Goal: Task Accomplishment & Management: Complete application form

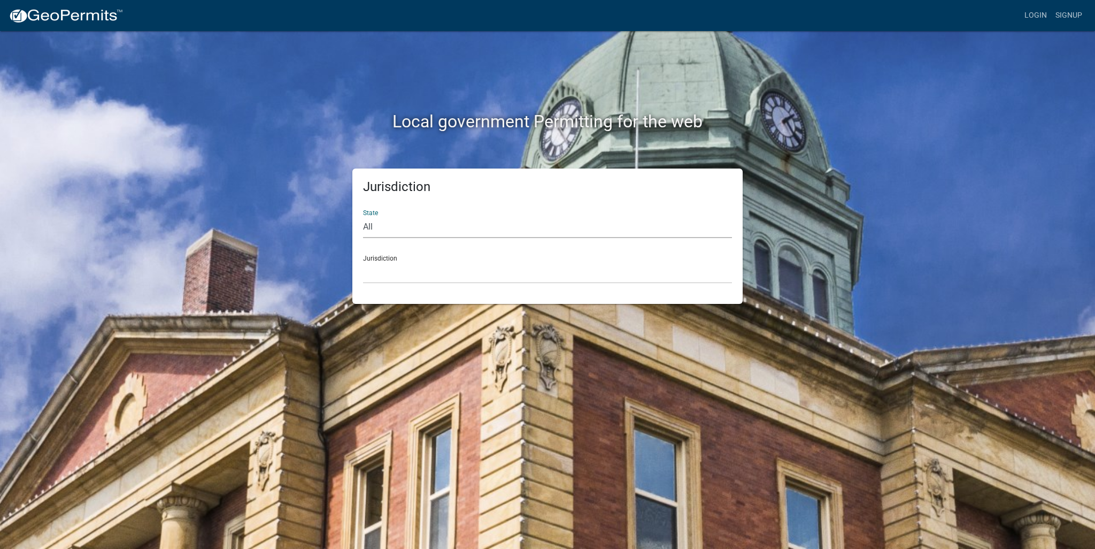
click at [392, 222] on select "All [US_STATE] [US_STATE] [US_STATE] [US_STATE] [US_STATE] [US_STATE] [US_STATE…" at bounding box center [547, 227] width 369 height 22
click at [396, 230] on select "All [US_STATE] [US_STATE] [US_STATE] [US_STATE] [US_STATE] [US_STATE] [US_STATE…" at bounding box center [547, 227] width 369 height 22
click at [384, 272] on select "[GEOGRAPHIC_DATA], [US_STATE] [GEOGRAPHIC_DATA], [US_STATE][PERSON_NAME][GEOGRA…" at bounding box center [547, 272] width 369 height 22
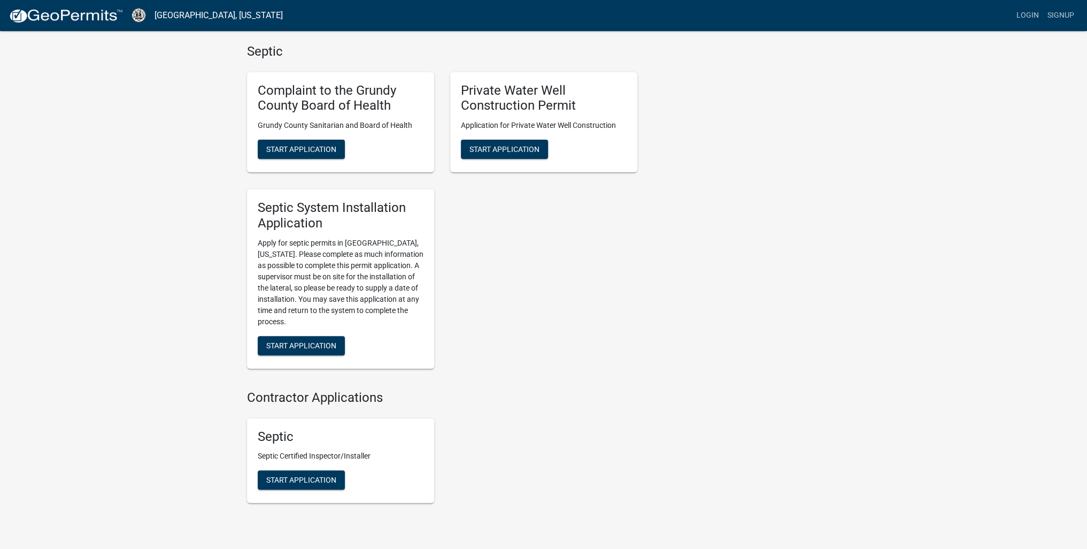
scroll to position [374, 0]
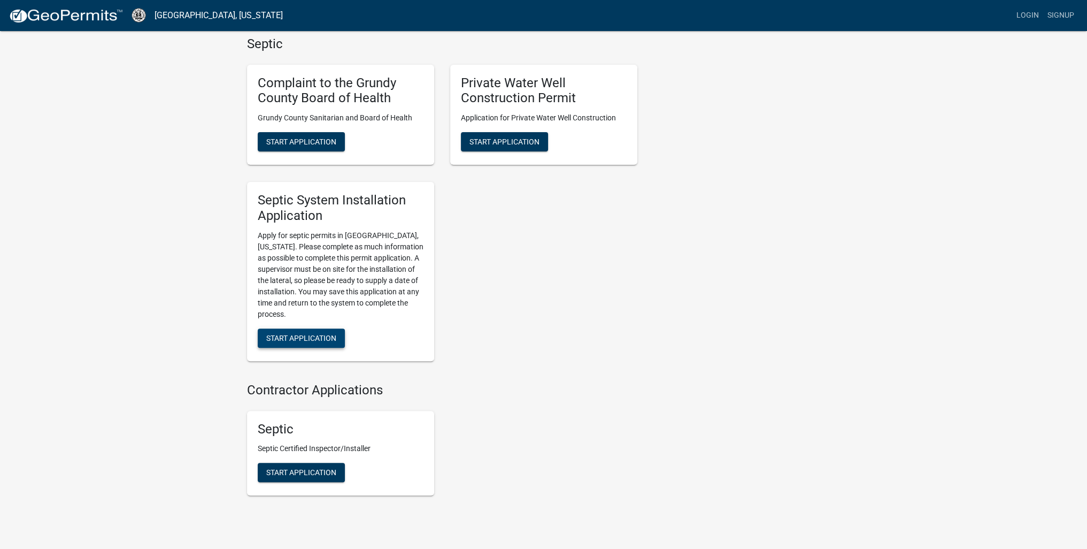
click at [290, 343] on button "Start Application" at bounding box center [301, 337] width 87 height 19
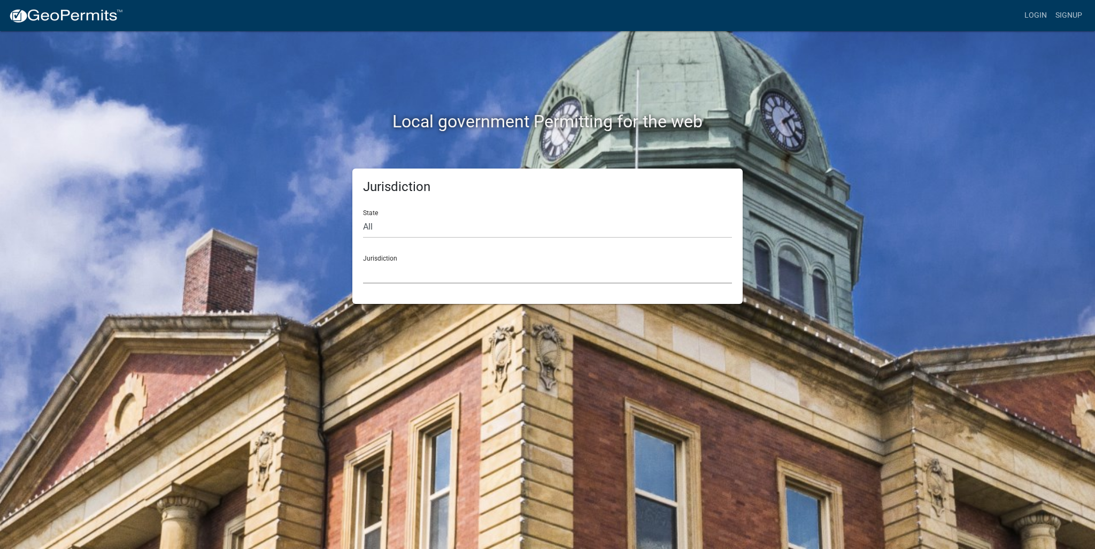
click at [419, 274] on select "[GEOGRAPHIC_DATA], [US_STATE] [GEOGRAPHIC_DATA], [US_STATE][PERSON_NAME][GEOGRA…" at bounding box center [547, 272] width 369 height 22
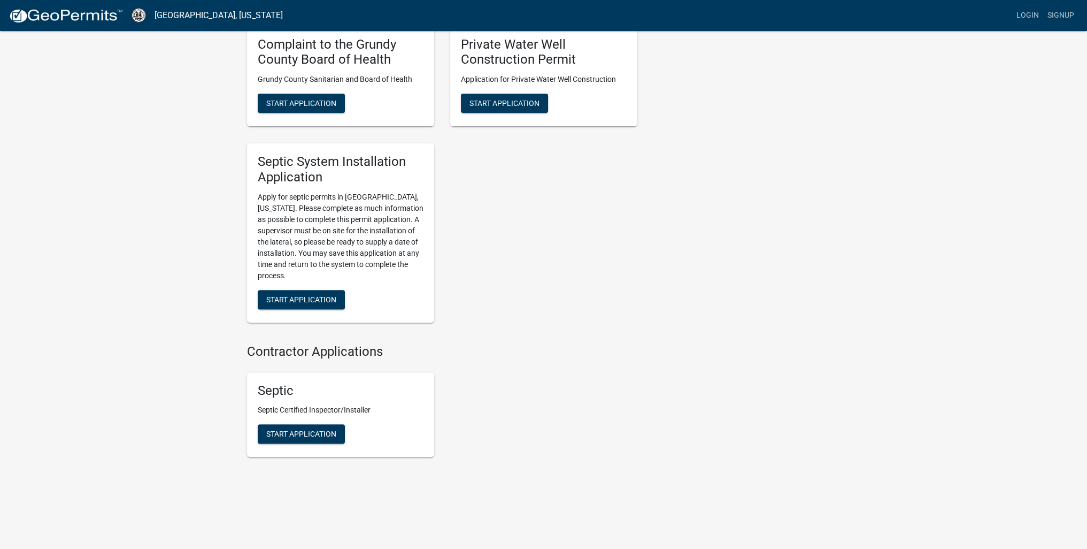
scroll to position [413, 0]
click at [299, 303] on span "Start Application" at bounding box center [301, 299] width 70 height 9
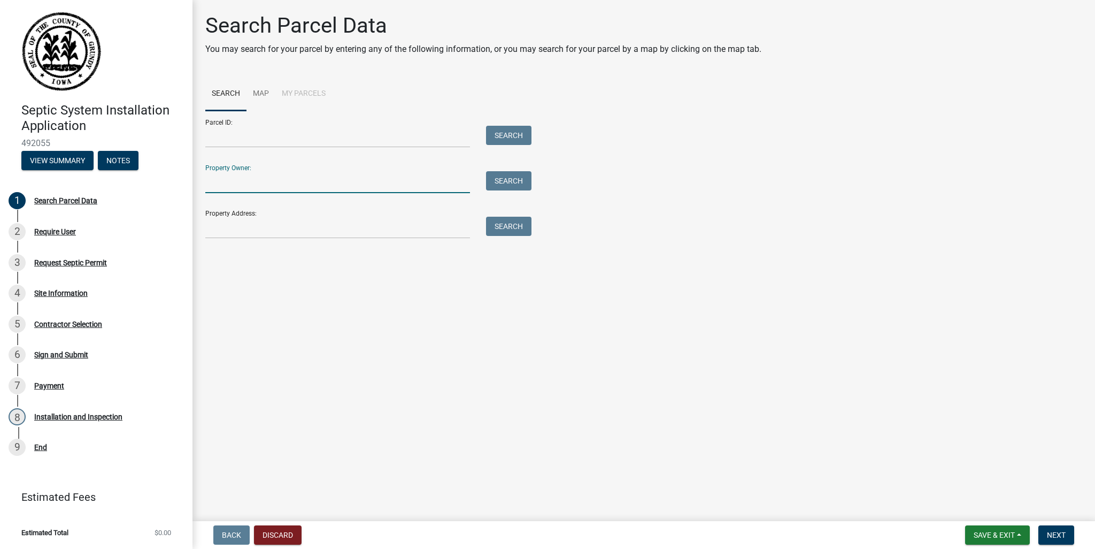
click at [220, 181] on input "Property Owner:" at bounding box center [337, 182] width 265 height 22
type input "[PERSON_NAME]"
click at [507, 179] on button "Search" at bounding box center [508, 180] width 45 height 19
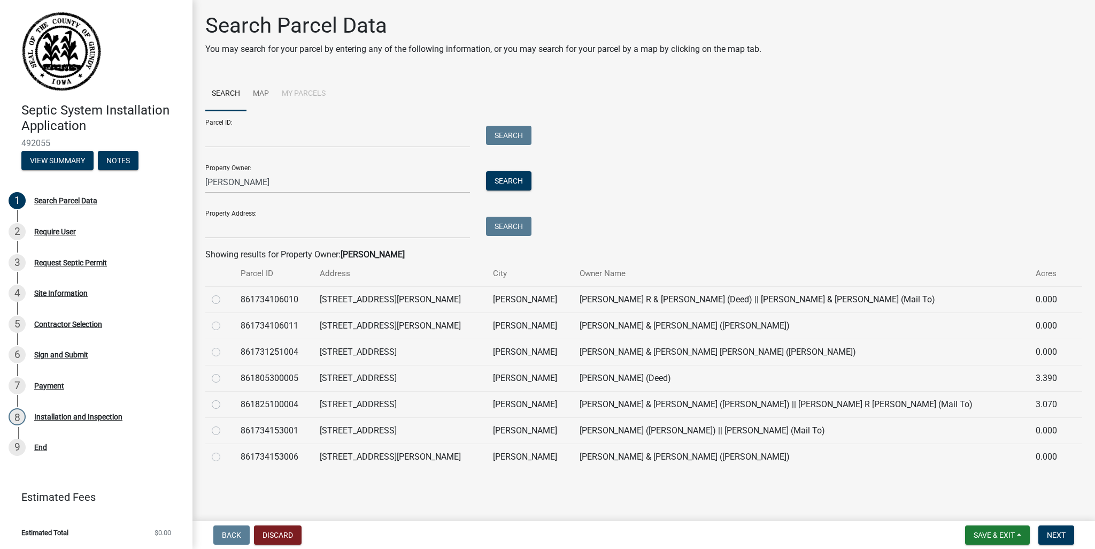
click at [225, 398] on label at bounding box center [225, 398] width 0 height 0
click at [225, 405] on input "radio" at bounding box center [228, 401] width 7 height 7
radio input "true"
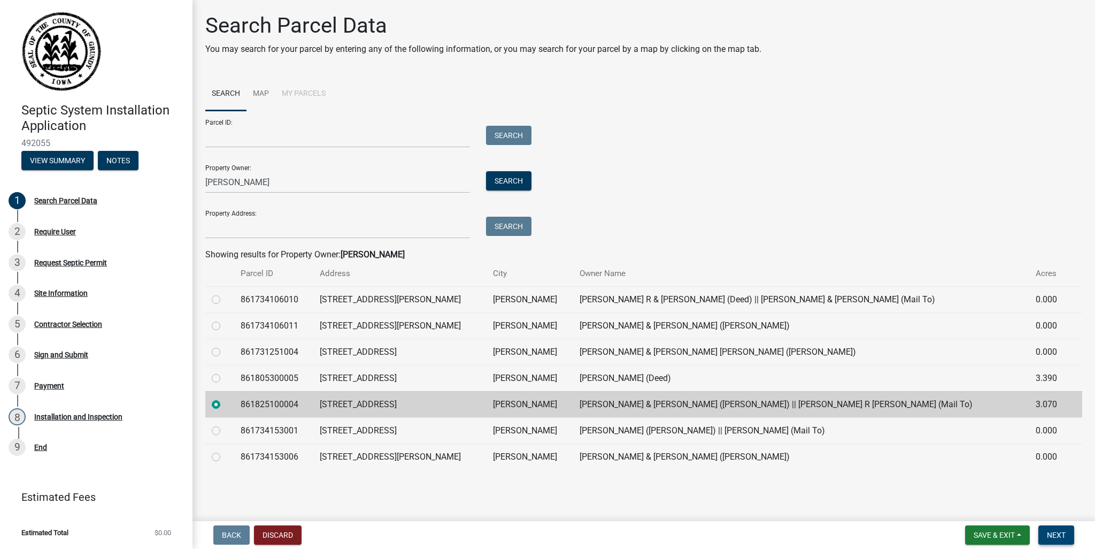
click at [1054, 534] on span "Next" at bounding box center [1056, 534] width 19 height 9
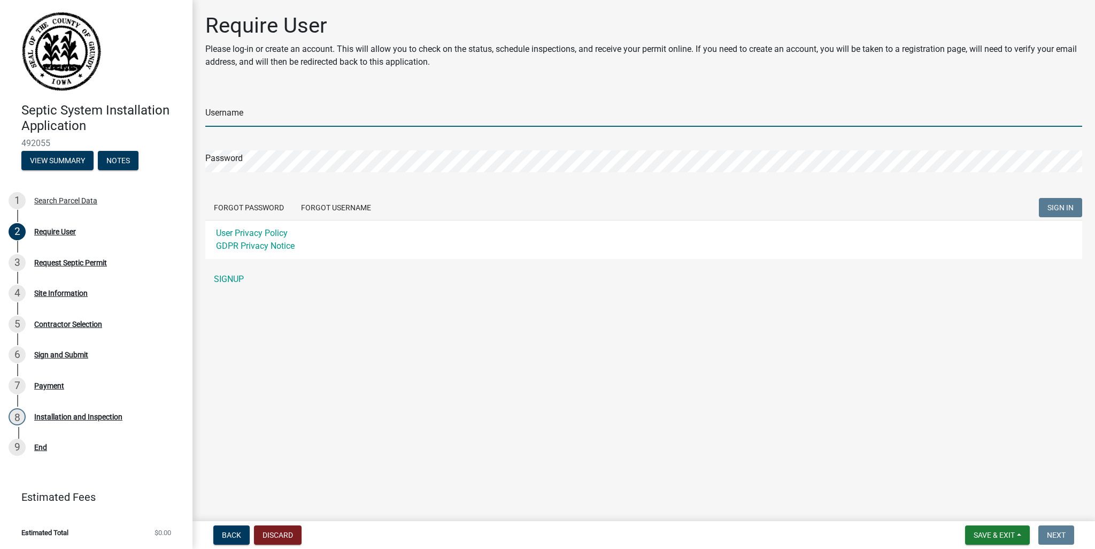
click at [246, 121] on input "Username" at bounding box center [643, 116] width 877 height 22
type input "Scottwoosley"
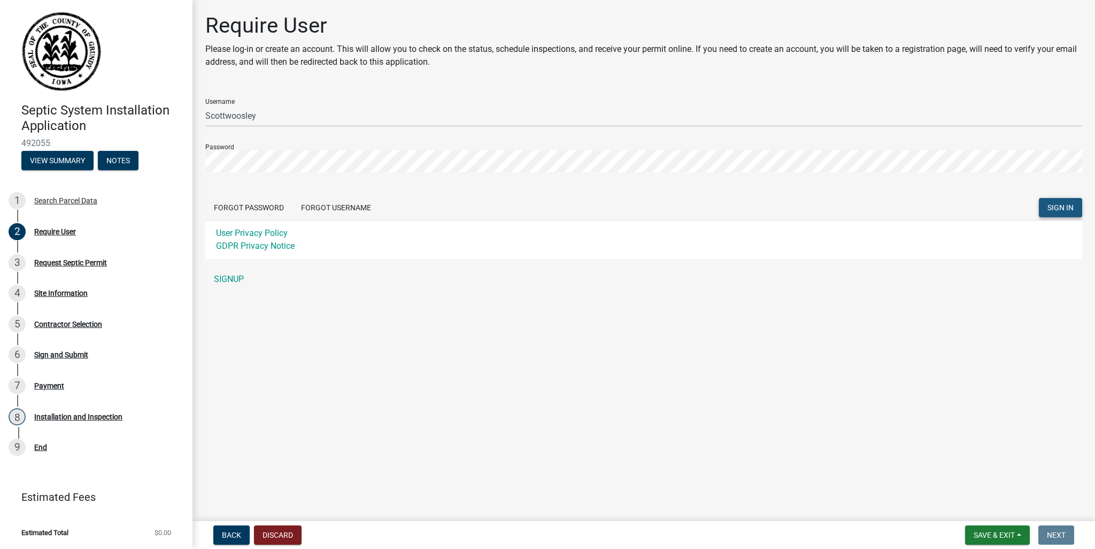
click at [1053, 211] on span "SIGN IN" at bounding box center [1060, 207] width 26 height 9
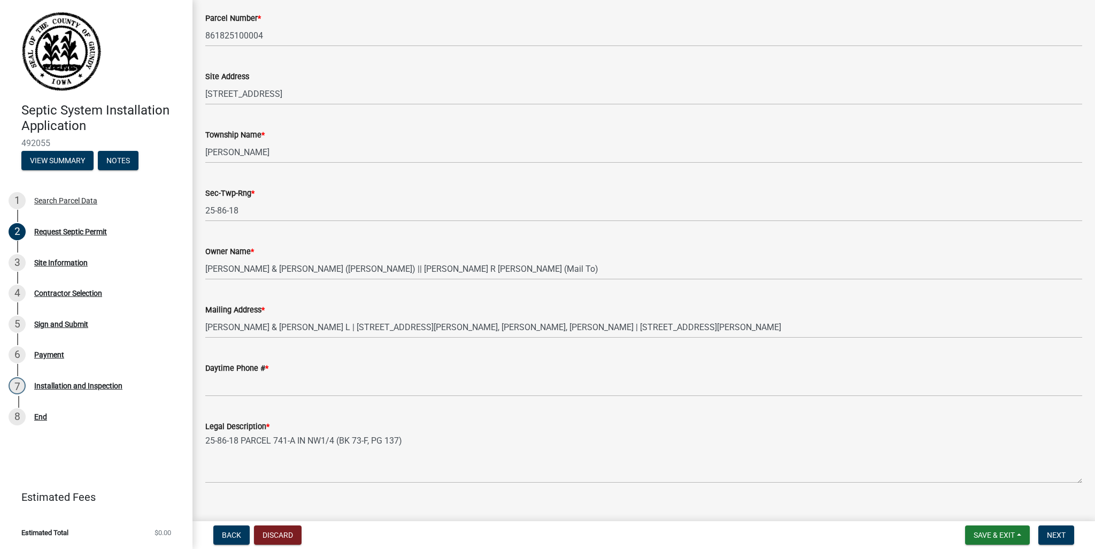
scroll to position [97, 0]
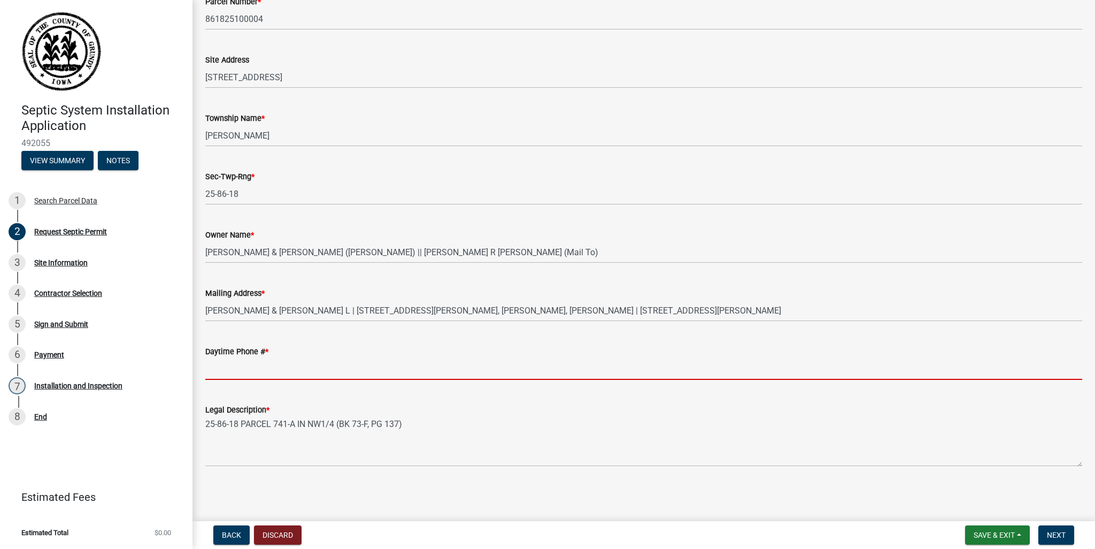
click at [233, 371] on input "Daytime Phone # *" at bounding box center [643, 369] width 877 height 22
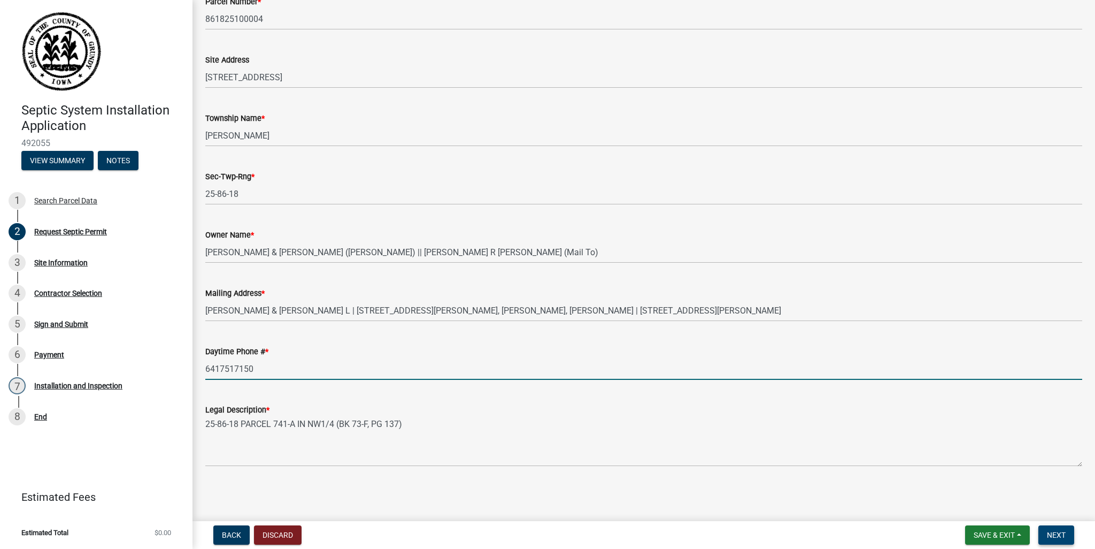
type input "6417517150"
click at [1053, 537] on span "Next" at bounding box center [1056, 534] width 19 height 9
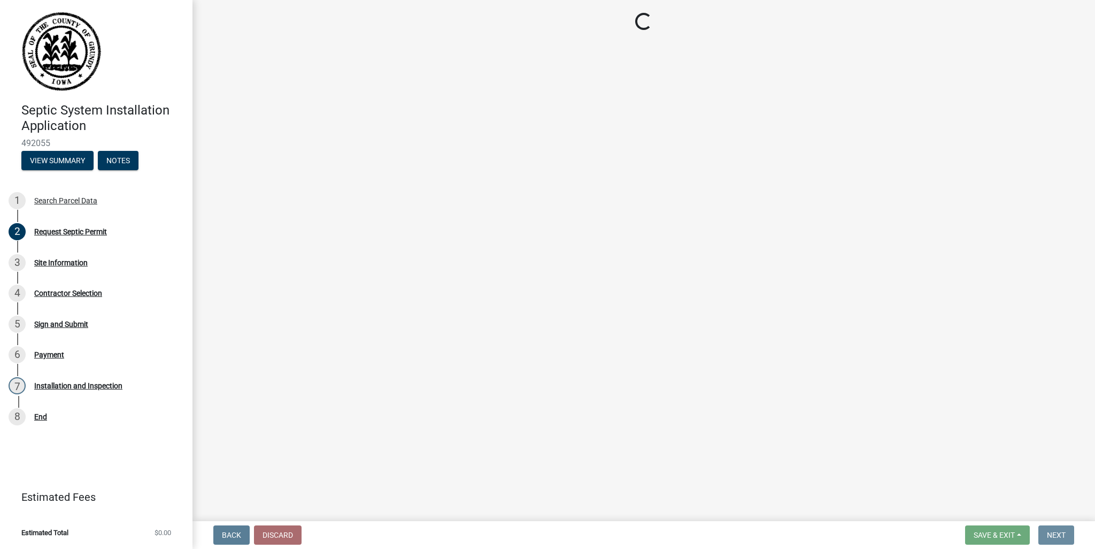
scroll to position [0, 0]
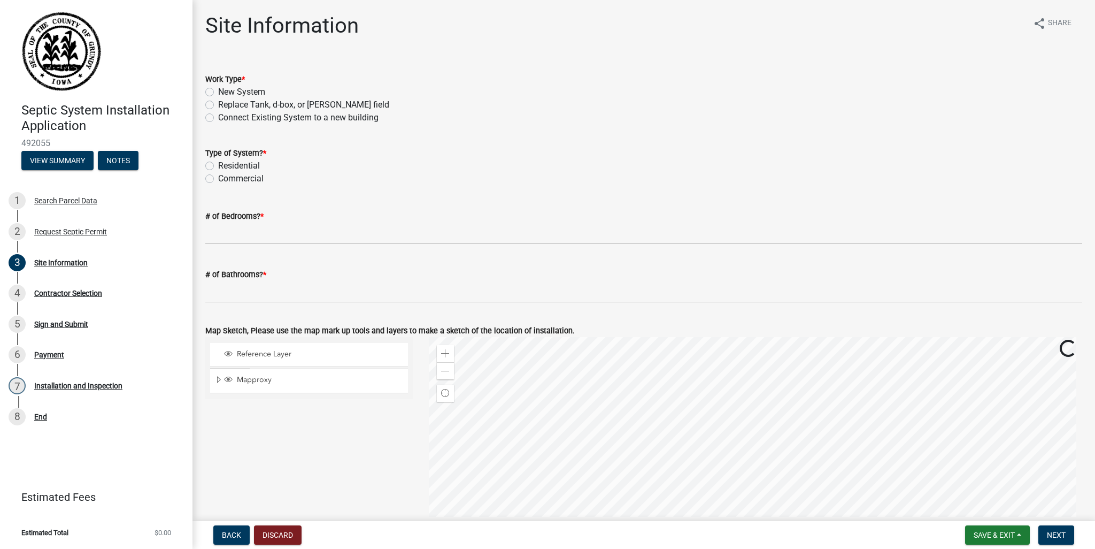
click at [218, 94] on label "New System" at bounding box center [241, 92] width 47 height 13
click at [218, 92] on input "New System" at bounding box center [221, 89] width 7 height 7
click at [218, 94] on label "New System" at bounding box center [241, 92] width 47 height 13
click at [218, 92] on input "New System" at bounding box center [221, 89] width 7 height 7
radio input "true"
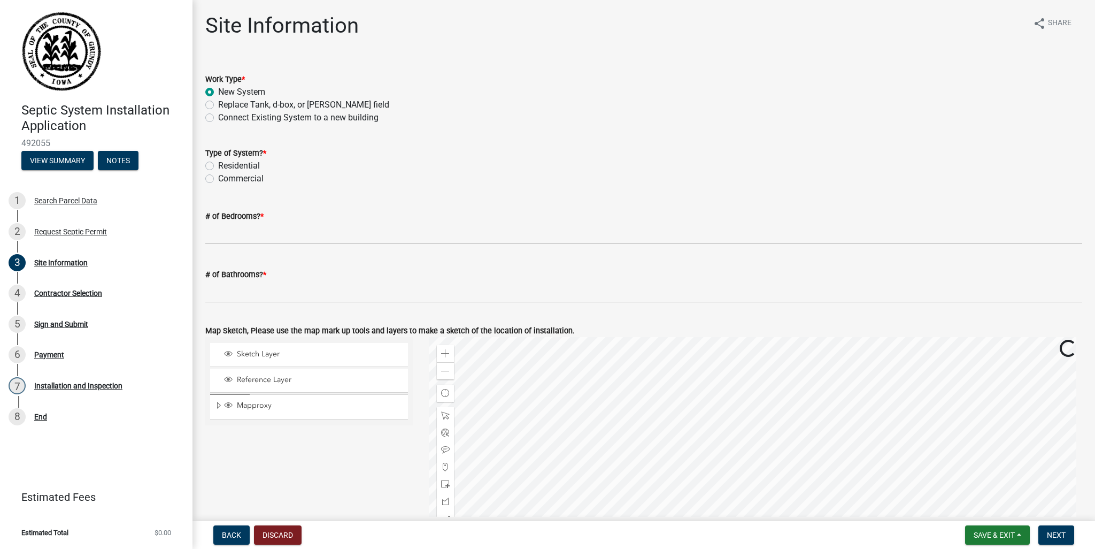
click at [218, 164] on label "Residential" at bounding box center [239, 165] width 42 height 13
click at [218, 164] on input "Residential" at bounding box center [221, 162] width 7 height 7
radio input "true"
click at [218, 164] on label "Residential" at bounding box center [239, 165] width 42 height 13
click at [218, 164] on input "Residential" at bounding box center [221, 162] width 7 height 7
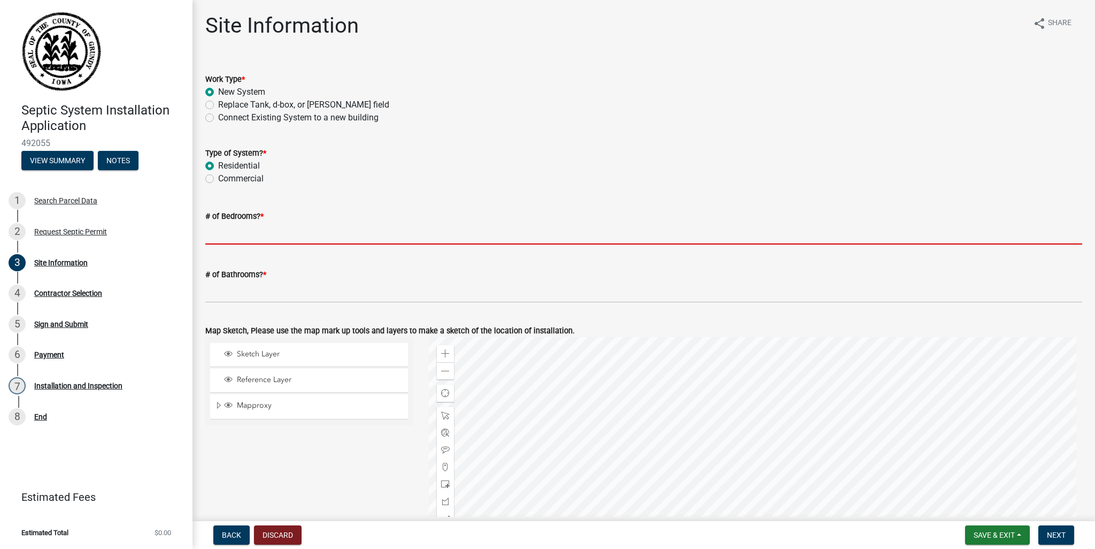
click at [245, 229] on input "# of Bedrooms? *" at bounding box center [643, 233] width 877 height 22
click at [218, 119] on label "Connect Existing System to a new building" at bounding box center [298, 117] width 160 height 13
click at [218, 118] on input "Connect Existing System to a new building" at bounding box center [221, 114] width 7 height 7
radio input "true"
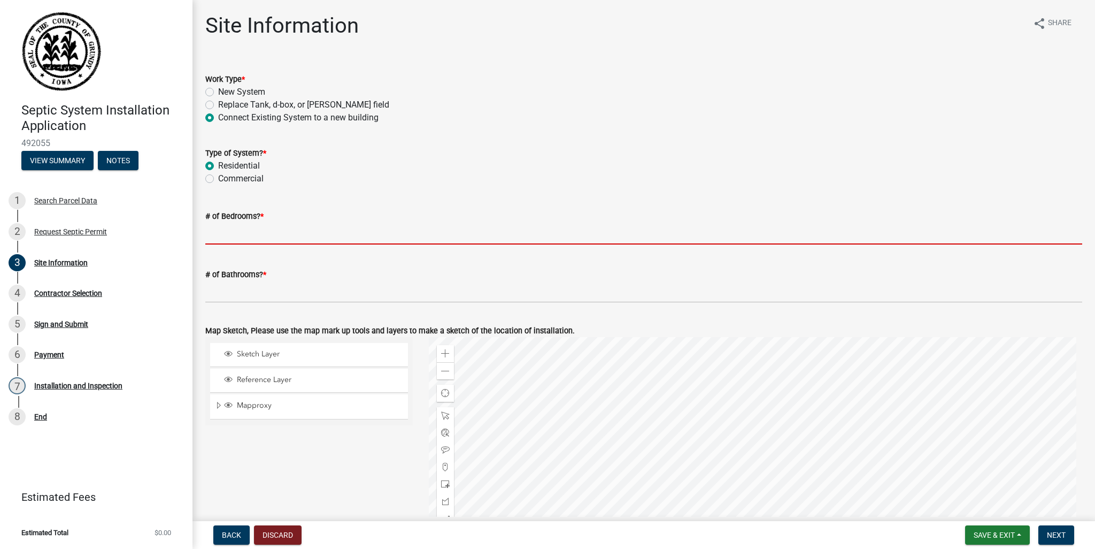
click at [218, 119] on label "Connect Existing System to a new building" at bounding box center [298, 117] width 160 height 13
click at [218, 118] on input "Connect Existing System to a new building" at bounding box center [221, 114] width 7 height 7
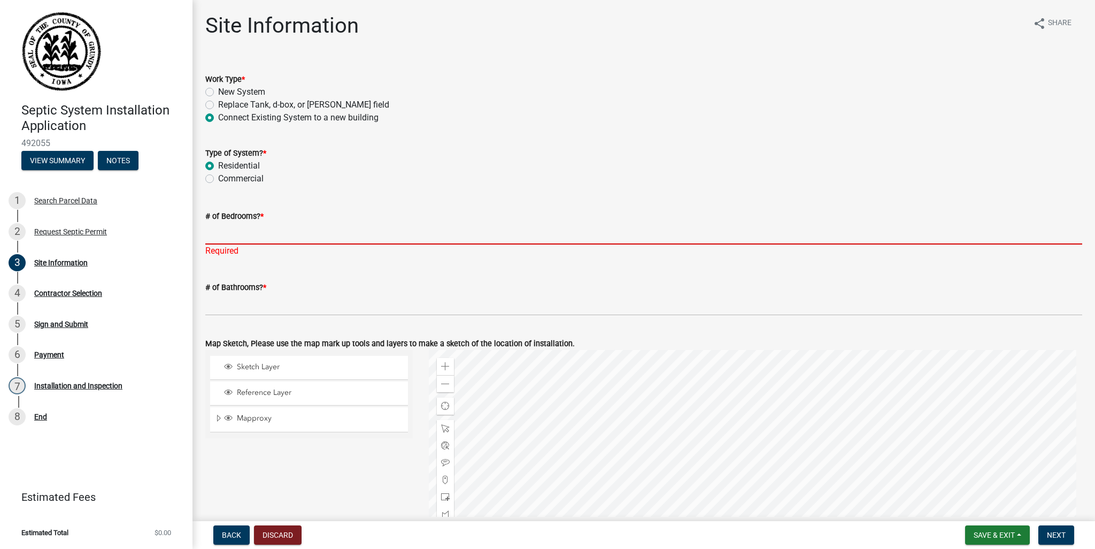
click at [240, 227] on input "# of Bedrooms? *" at bounding box center [643, 233] width 877 height 22
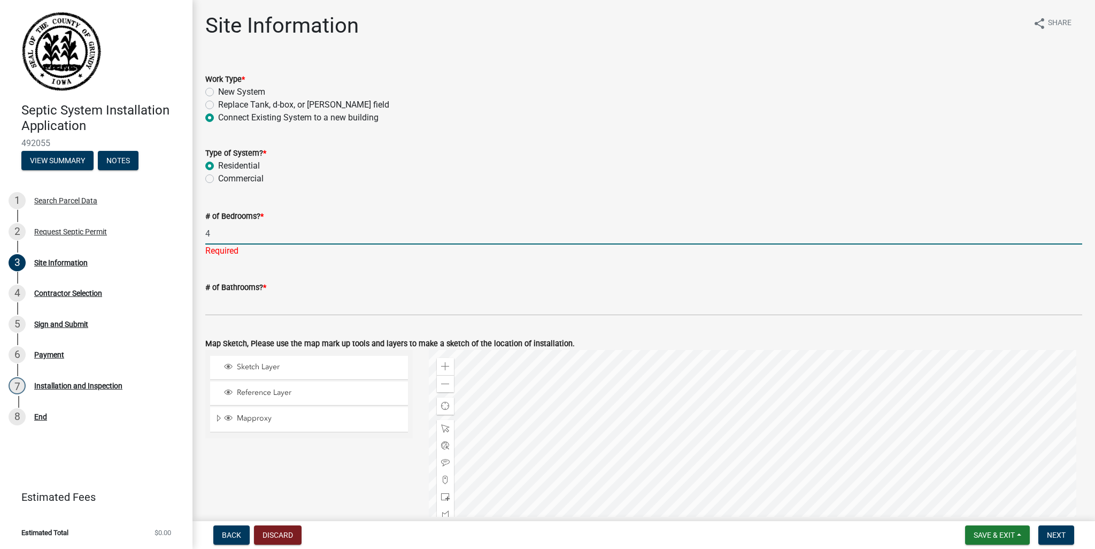
type input "4"
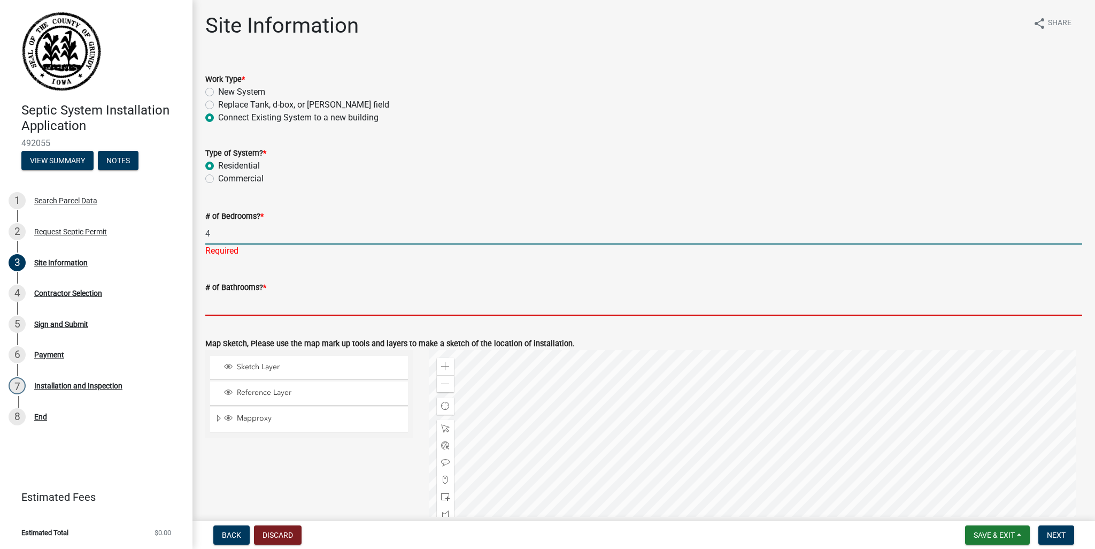
click at [229, 306] on wm-data-entity-input "# of Bathrooms? *" at bounding box center [643, 295] width 877 height 58
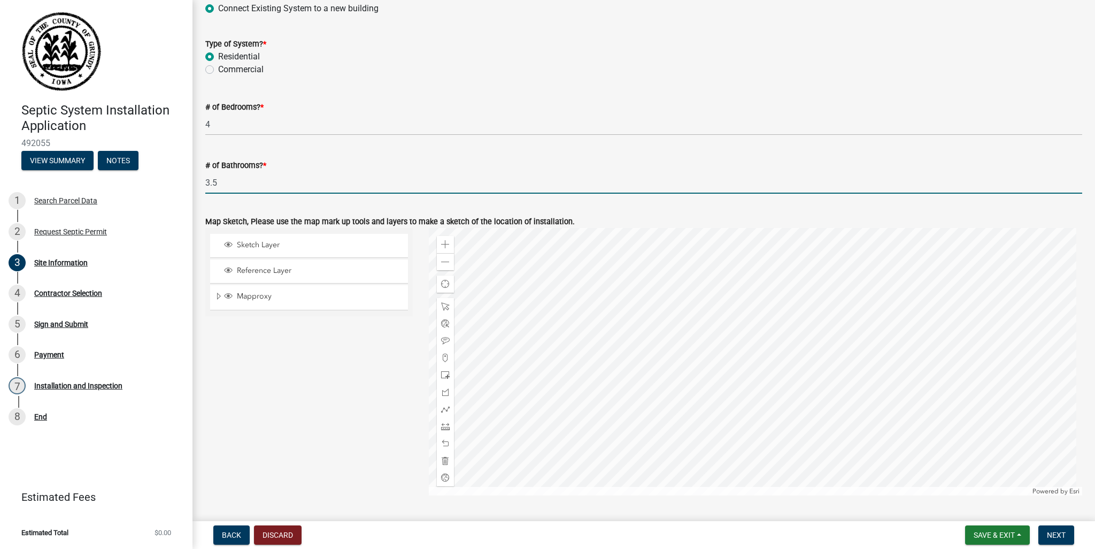
scroll to position [160, 0]
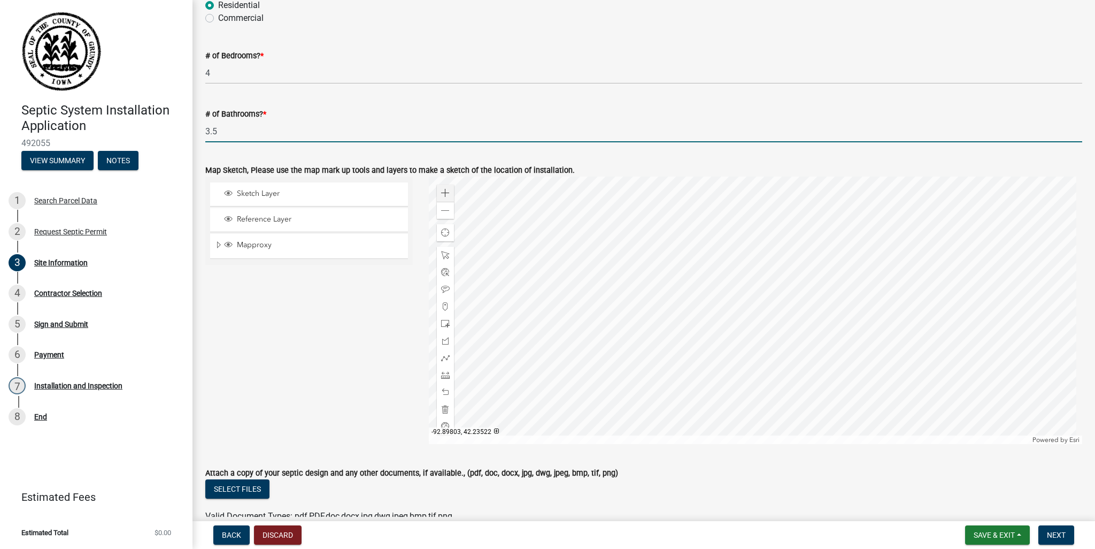
type input "3.5"
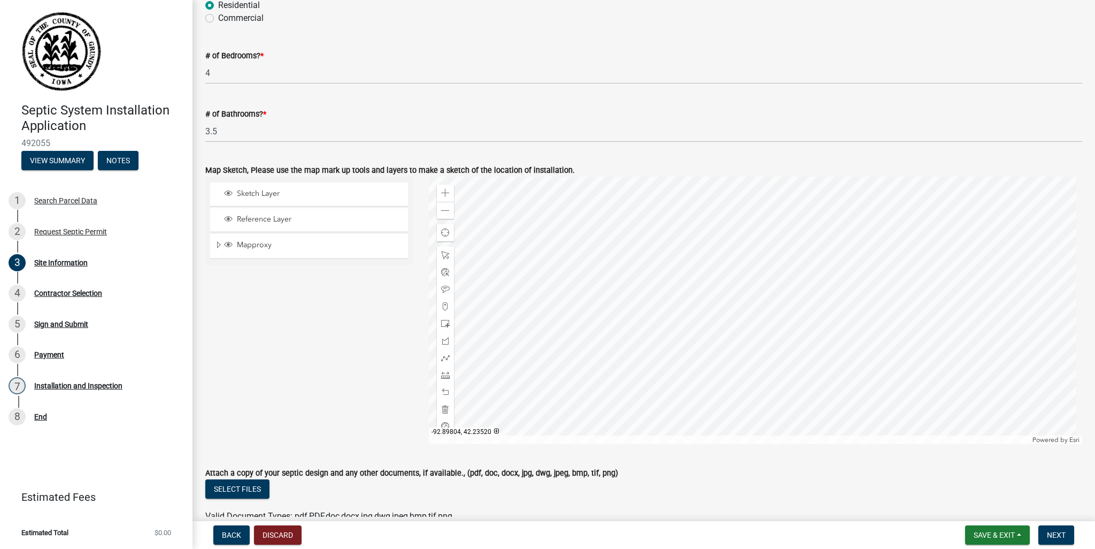
click at [776, 291] on div at bounding box center [756, 309] width 654 height 267
click at [291, 188] on div "Sketch Layer" at bounding box center [309, 194] width 198 height 24
click at [244, 196] on span "Sketch Layer" at bounding box center [319, 194] width 170 height 10
click at [770, 276] on div at bounding box center [756, 309] width 654 height 267
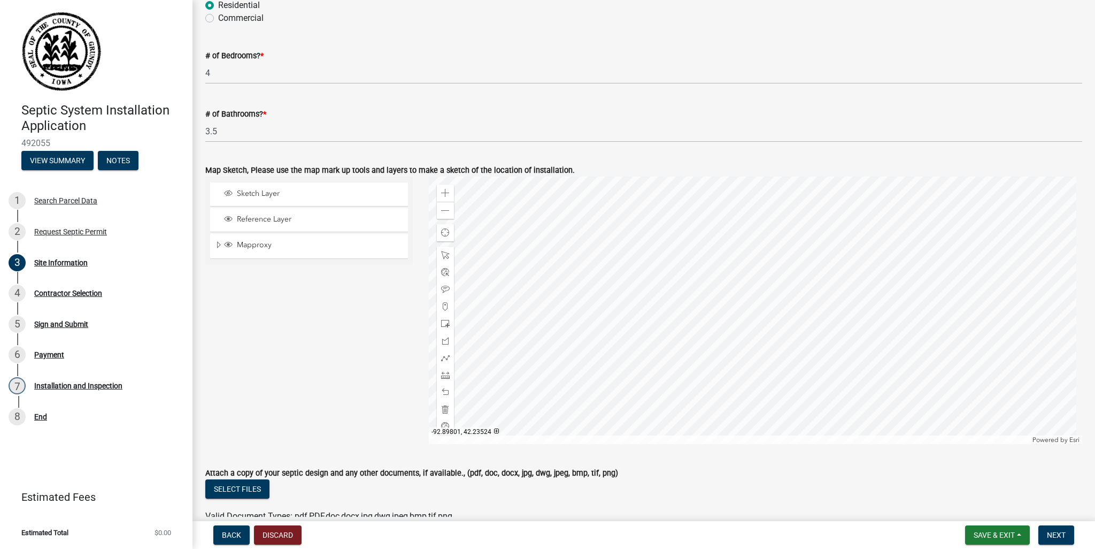
click at [770, 276] on div at bounding box center [756, 309] width 654 height 267
click at [443, 213] on span at bounding box center [445, 210] width 9 height 9
click at [445, 195] on span at bounding box center [445, 193] width 9 height 9
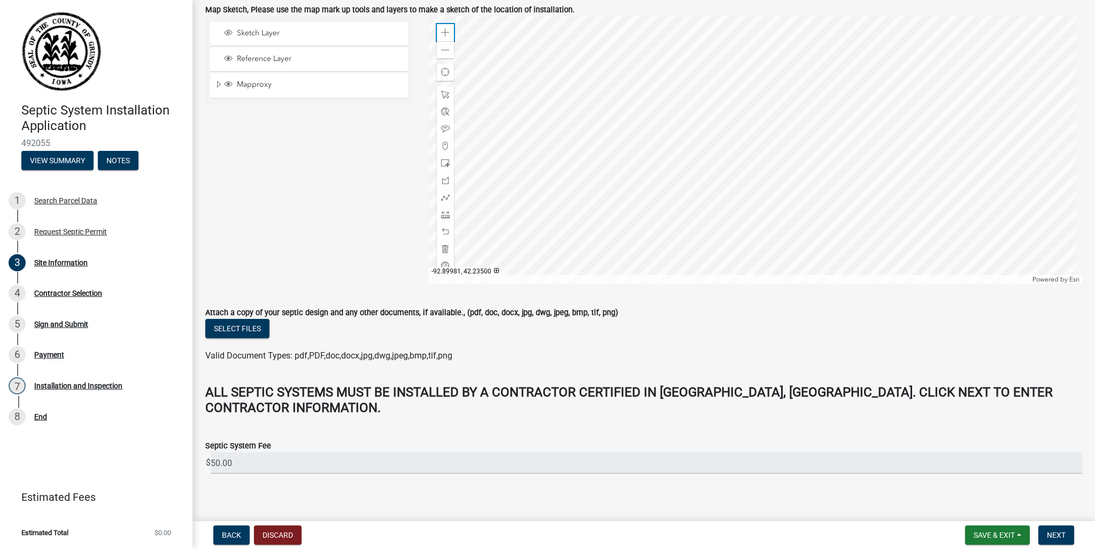
scroll to position [329, 0]
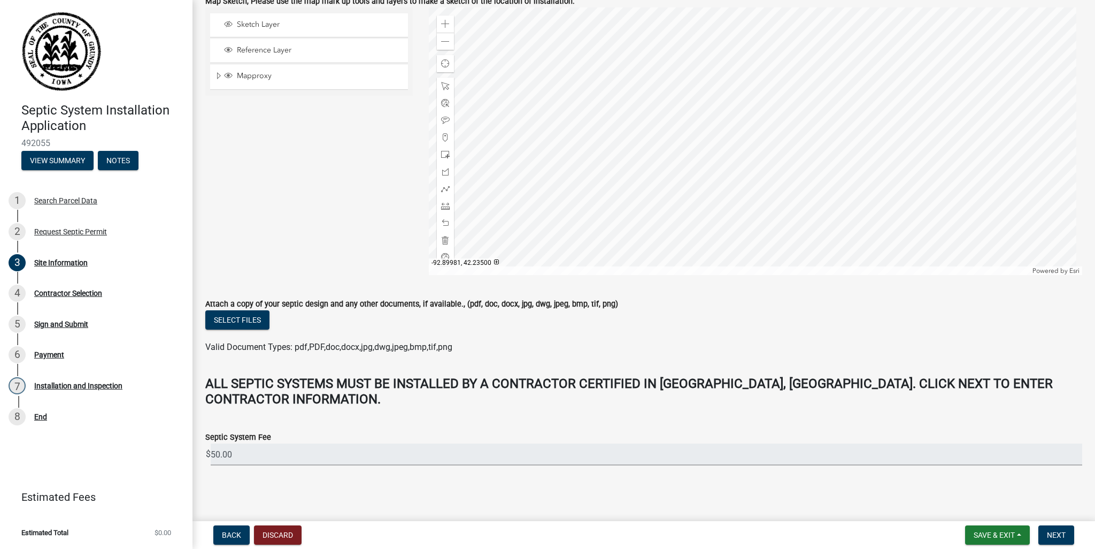
click at [267, 450] on input "50.00" at bounding box center [647, 454] width 872 height 22
click at [1053, 530] on span "Next" at bounding box center [1056, 534] width 19 height 9
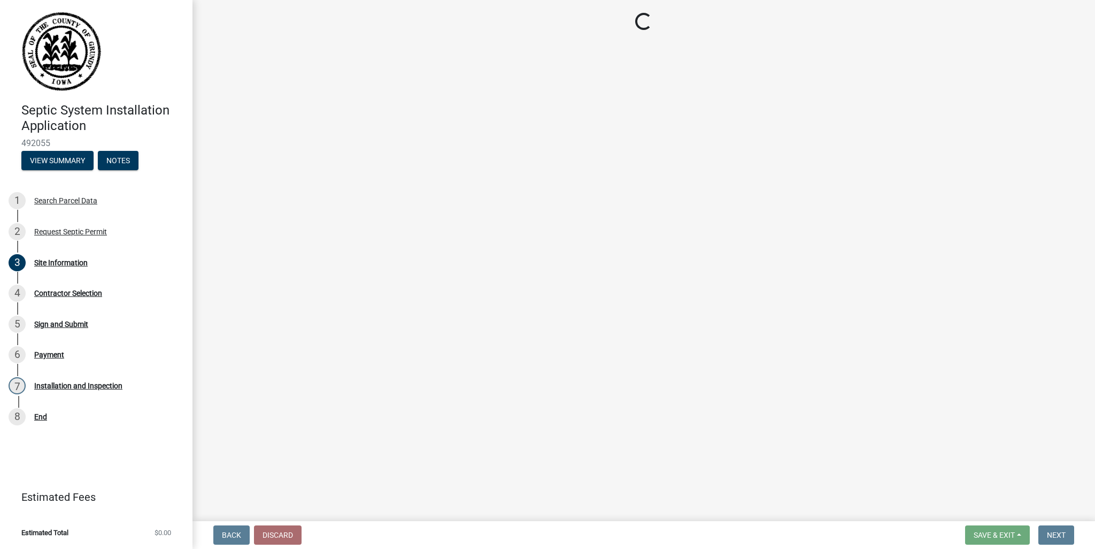
scroll to position [0, 0]
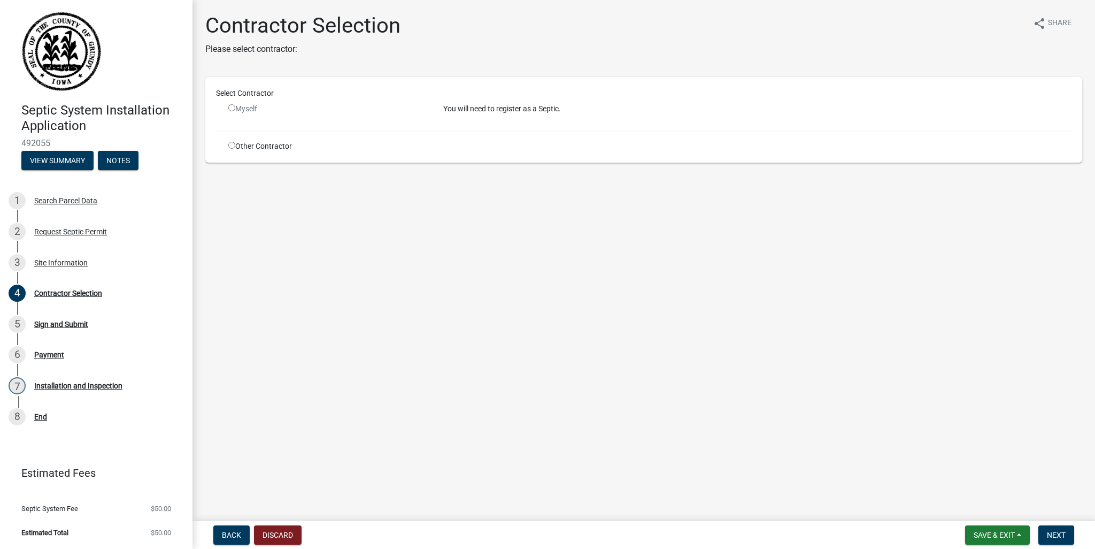
click at [233, 147] on input "radio" at bounding box center [231, 145] width 7 height 7
radio input "true"
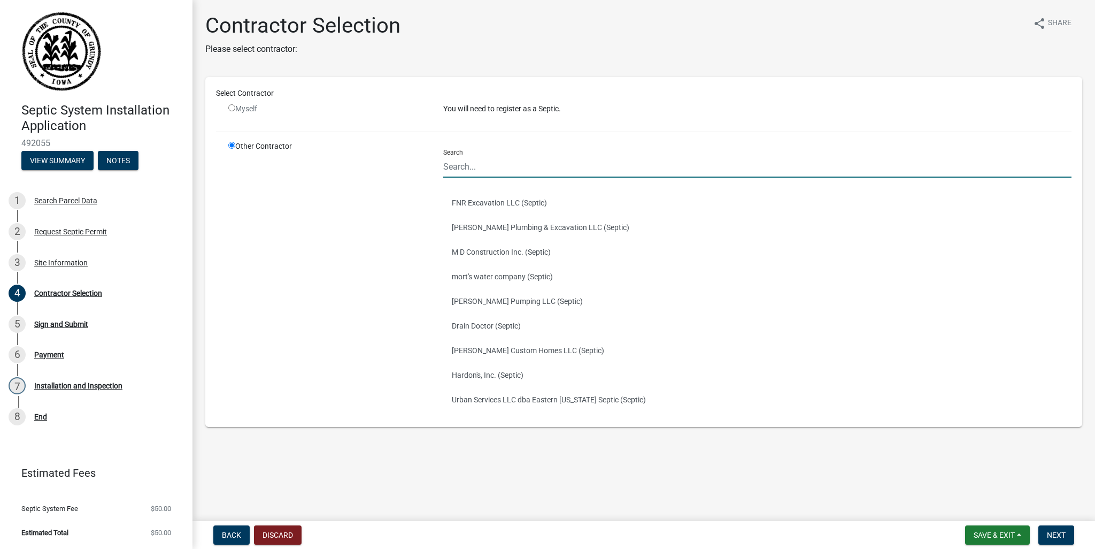
click at [492, 171] on input "Search" at bounding box center [757, 167] width 628 height 22
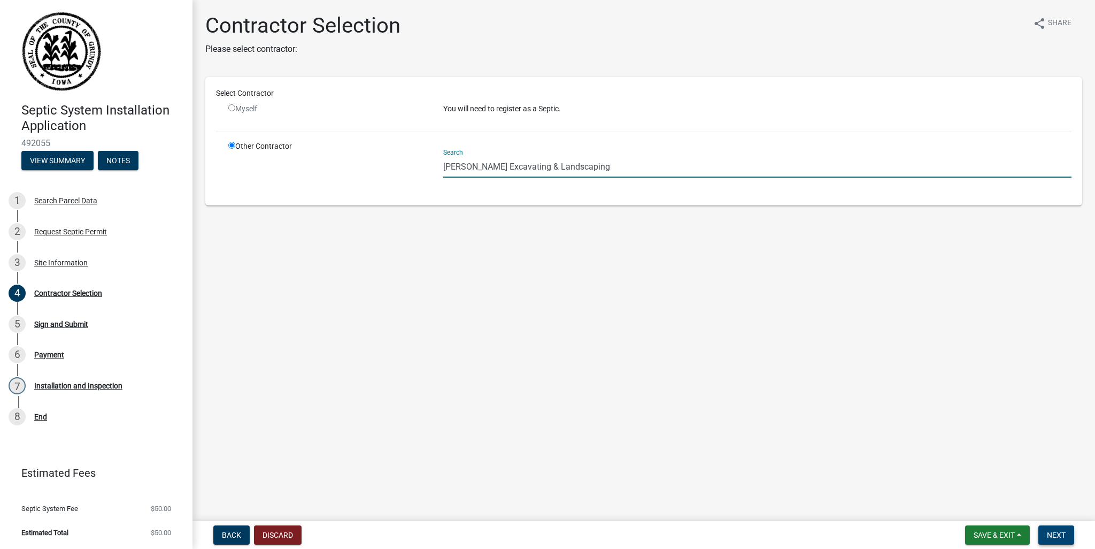
type input "[PERSON_NAME] Excavating & Landscaping"
click at [1070, 536] on button "Next" at bounding box center [1056, 534] width 36 height 19
click at [614, 167] on input "[PERSON_NAME] Excavating & Landscaping" at bounding box center [757, 167] width 628 height 22
click at [612, 166] on input "[PERSON_NAME] Excavating & Landscaping" at bounding box center [757, 167] width 628 height 22
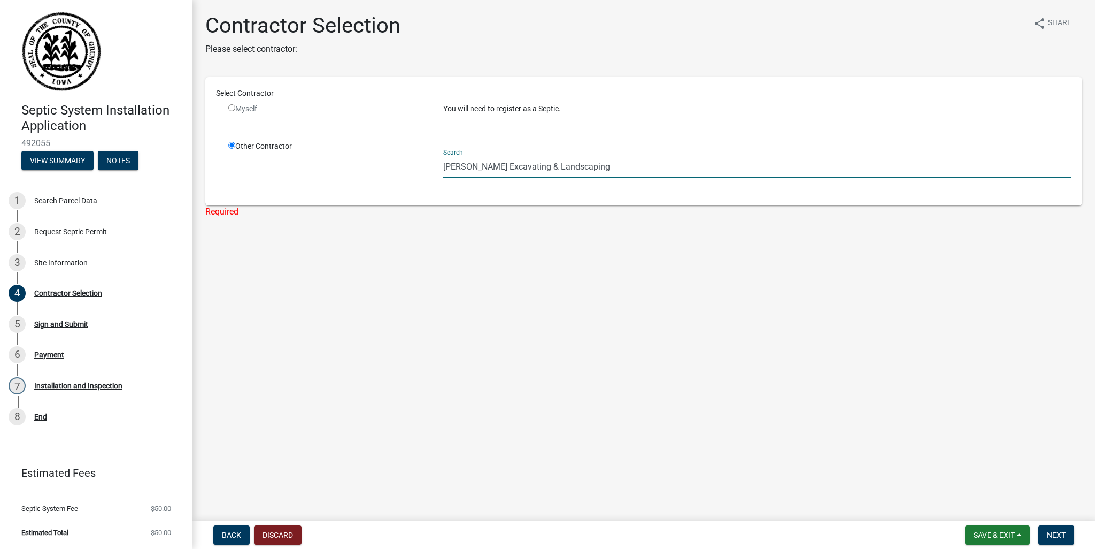
click at [612, 166] on input "[PERSON_NAME] Excavating & Landscaping" at bounding box center [757, 167] width 628 height 22
click at [456, 152] on div "Search [PERSON_NAME] Excavating & Landscaping" at bounding box center [757, 159] width 628 height 37
click at [249, 107] on div "Myself" at bounding box center [327, 108] width 199 height 11
click at [233, 102] on div "Select Contractor" at bounding box center [644, 96] width 872 height 16
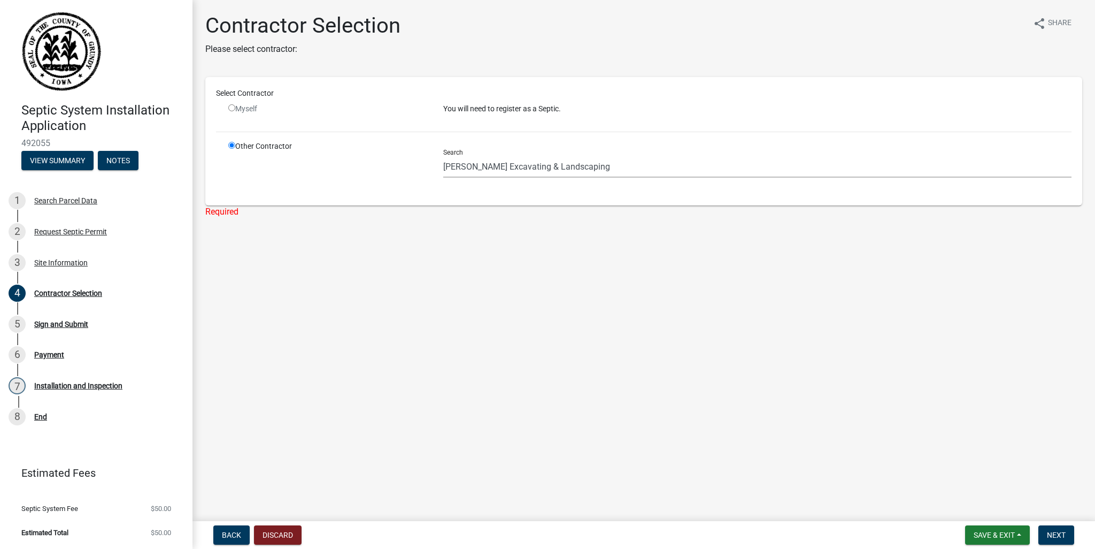
click at [232, 109] on input "radio" at bounding box center [231, 107] width 7 height 7
radio input "false"
radio input "true"
click at [233, 143] on input "radio" at bounding box center [231, 145] width 7 height 7
click at [234, 101] on div "Select Contractor" at bounding box center [644, 96] width 872 height 16
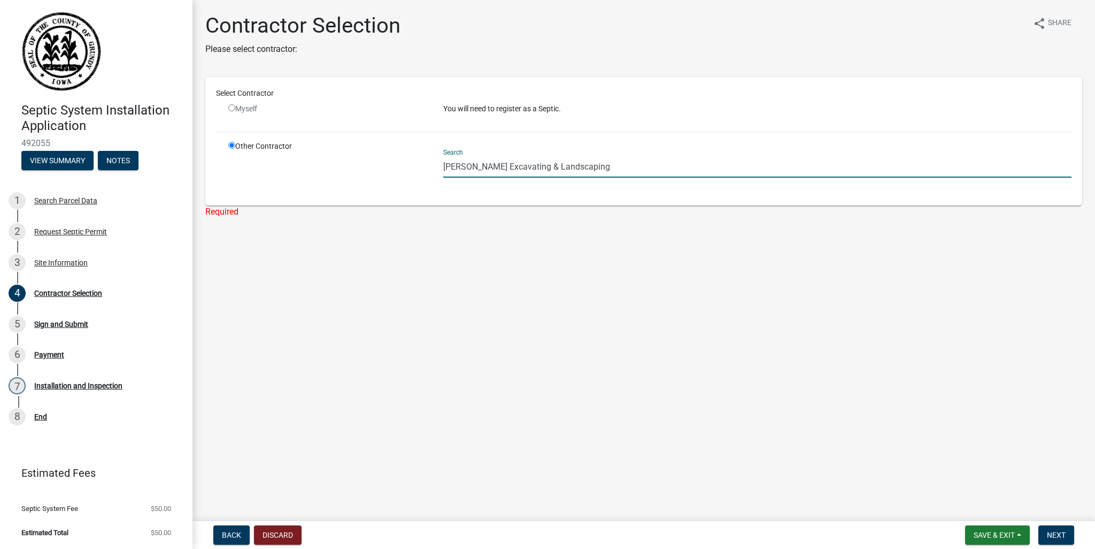
drag, startPoint x: 644, startPoint y: 165, endPoint x: 414, endPoint y: 183, distance: 230.1
click at [414, 183] on div "Other Contractor Search [PERSON_NAME] Excavating & Landscaping" at bounding box center [649, 168] width 859 height 54
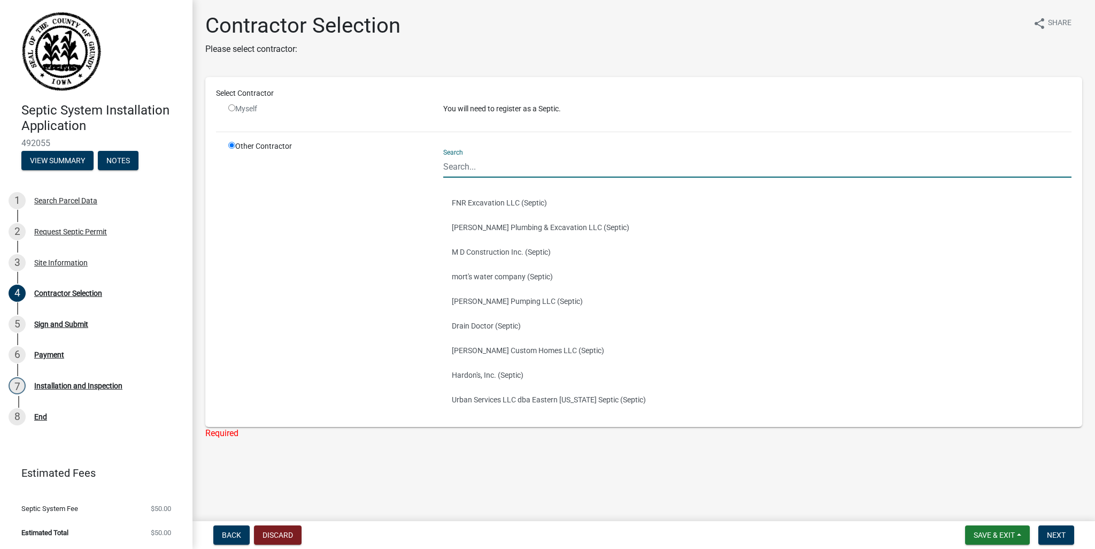
click at [240, 109] on div "Myself" at bounding box center [327, 108] width 199 height 11
click at [236, 526] on button "Back" at bounding box center [231, 534] width 36 height 19
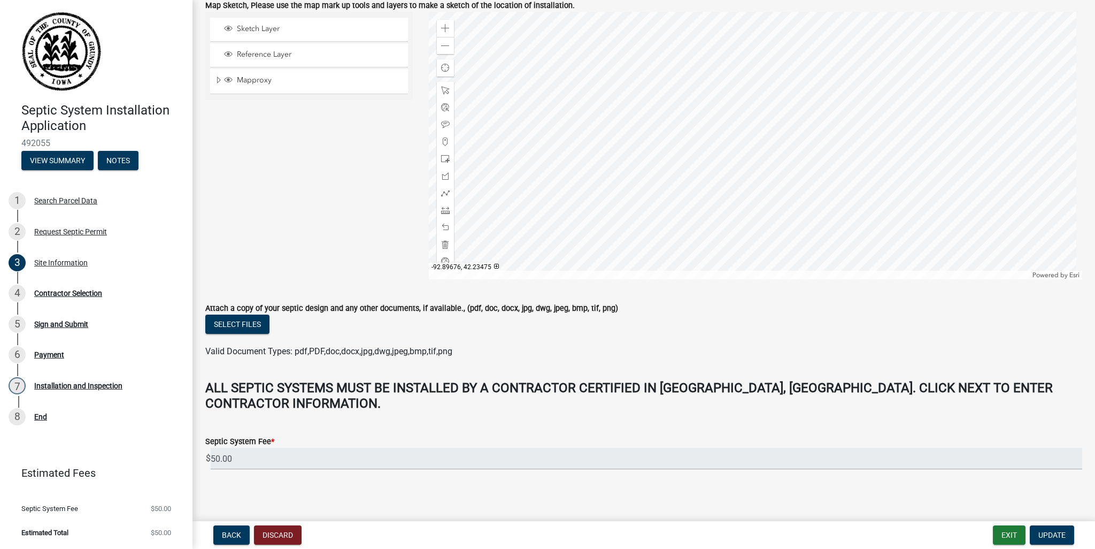
scroll to position [329, 0]
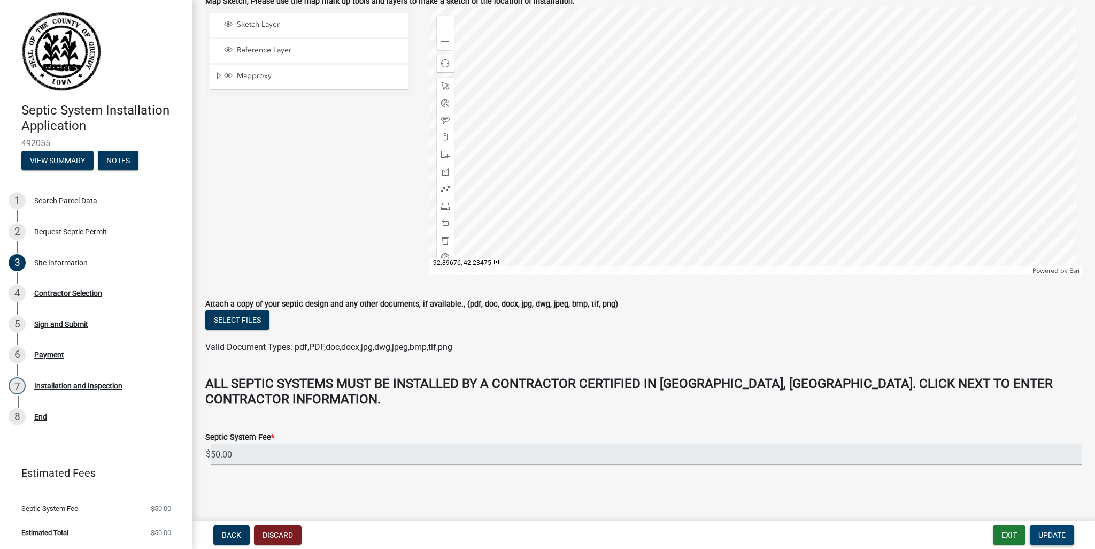
click at [1052, 531] on span "Update" at bounding box center [1051, 534] width 27 height 9
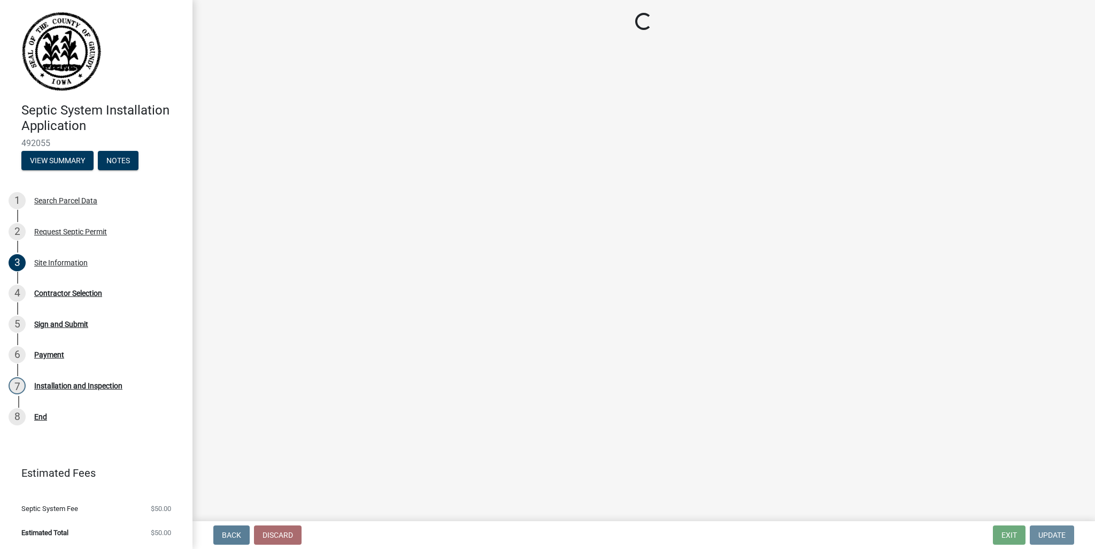
scroll to position [0, 0]
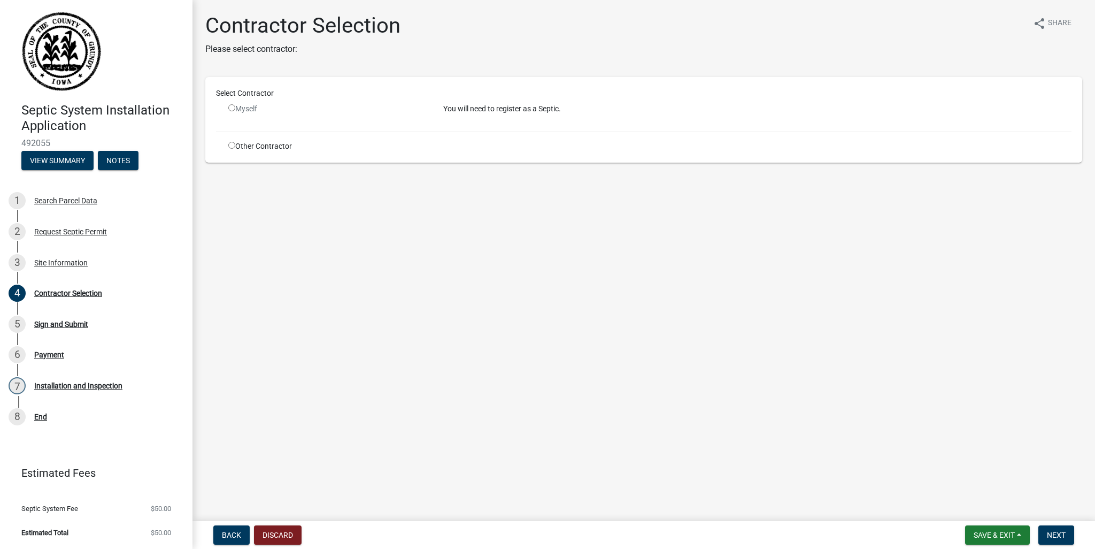
click at [229, 107] on input "radio" at bounding box center [231, 107] width 7 height 7
radio input "false"
click at [231, 145] on input "radio" at bounding box center [231, 145] width 7 height 7
radio input "true"
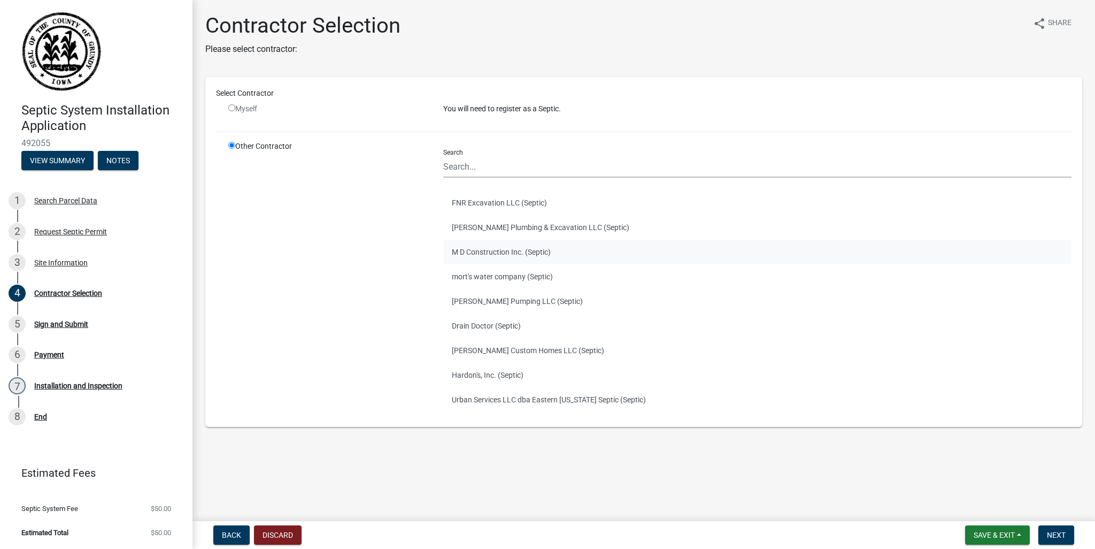
click at [508, 245] on button "M D Construction Inc. (Septic)" at bounding box center [757, 252] width 628 height 25
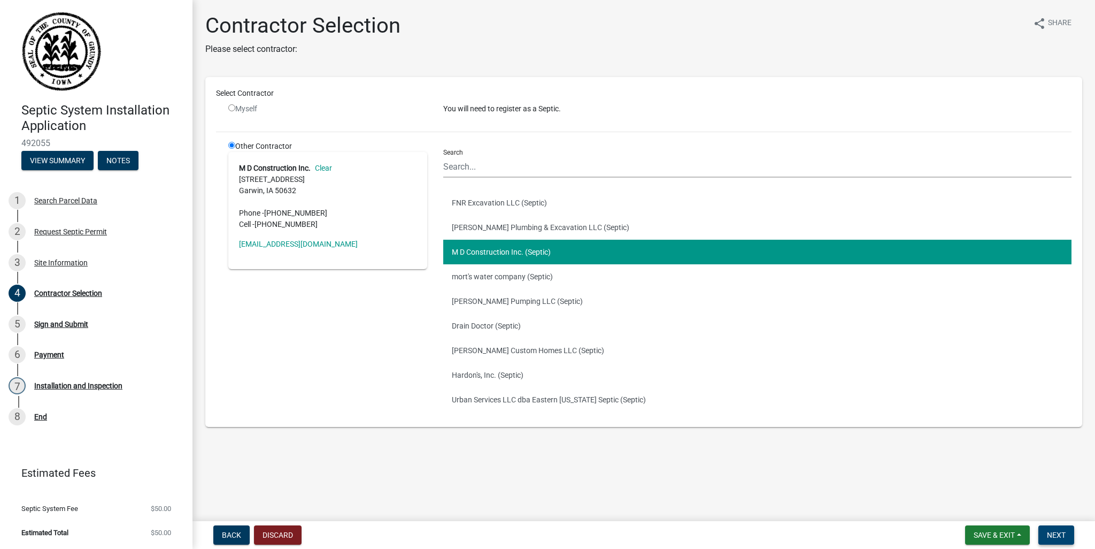
click at [1061, 537] on span "Next" at bounding box center [1056, 534] width 19 height 9
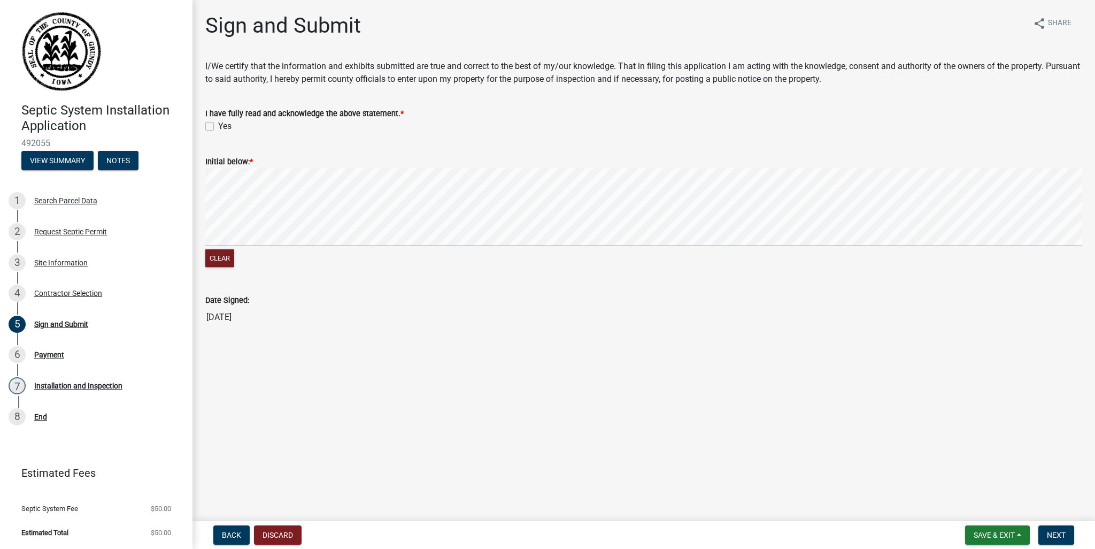
click at [217, 123] on div "Yes" at bounding box center [643, 126] width 877 height 13
click at [212, 120] on div "Yes" at bounding box center [643, 126] width 877 height 13
click at [218, 127] on label "Yes" at bounding box center [224, 126] width 13 height 13
click at [218, 127] on input "Yes" at bounding box center [221, 123] width 7 height 7
checkbox input "true"
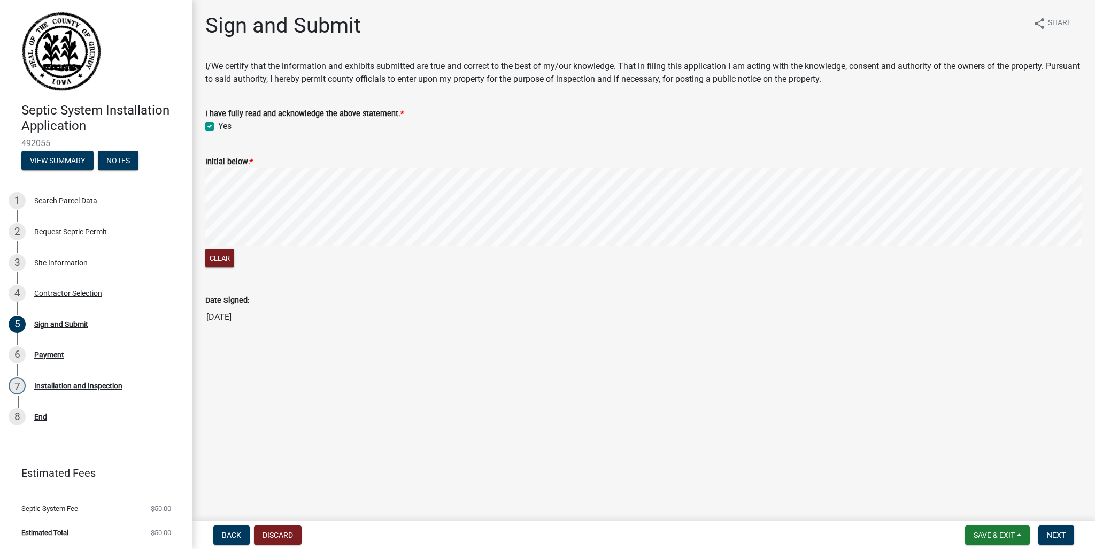
click at [204, 229] on div "Initial below: * Clear" at bounding box center [643, 205] width 893 height 127
click at [1049, 537] on span "Next" at bounding box center [1056, 534] width 19 height 9
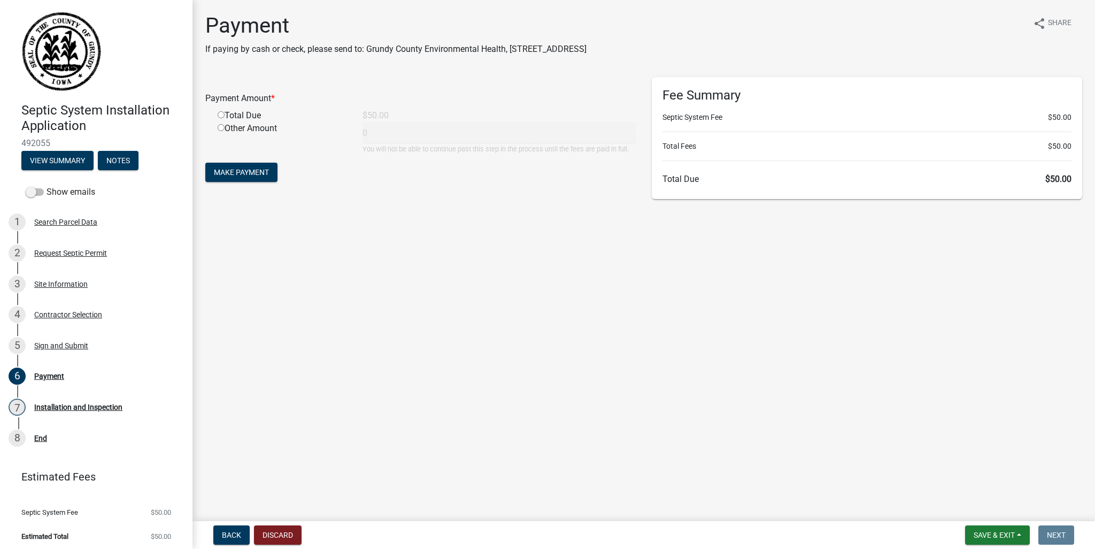
click at [222, 118] on input "radio" at bounding box center [221, 114] width 7 height 7
radio input "true"
type input "50"
click at [252, 169] on span "Make Payment" at bounding box center [241, 172] width 55 height 9
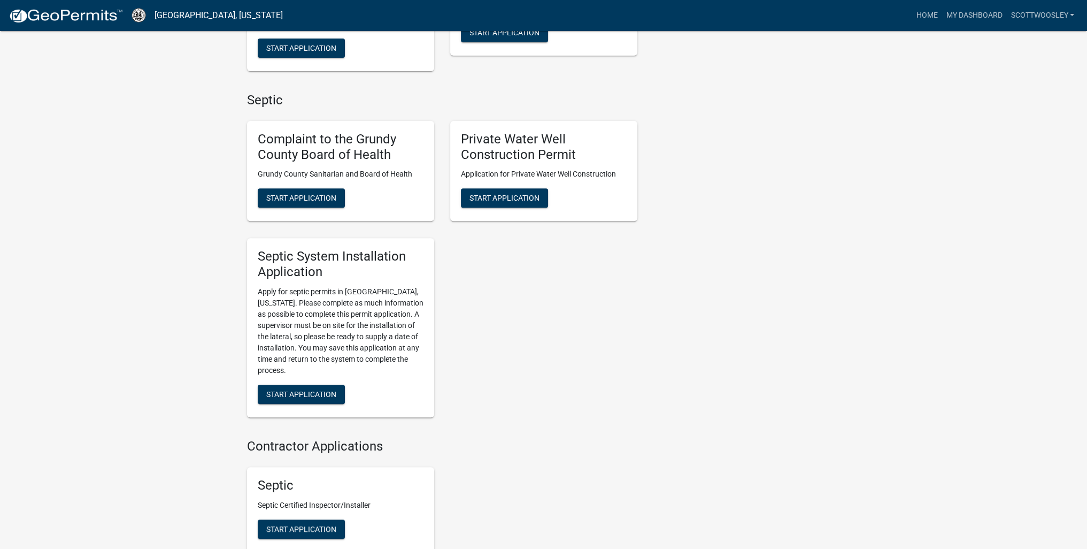
scroll to position [630, 0]
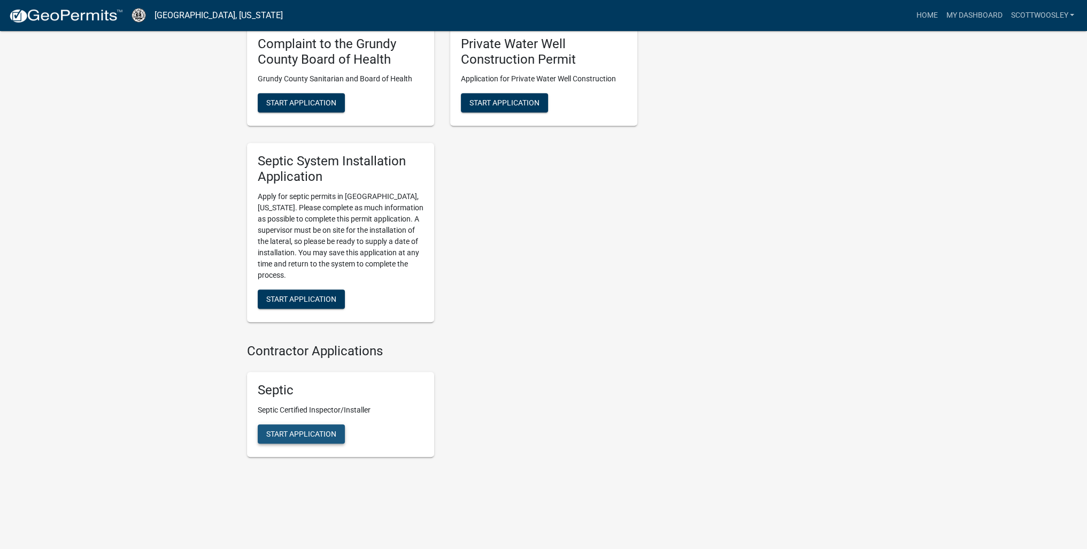
click at [297, 435] on span "Start Application" at bounding box center [301, 433] width 70 height 9
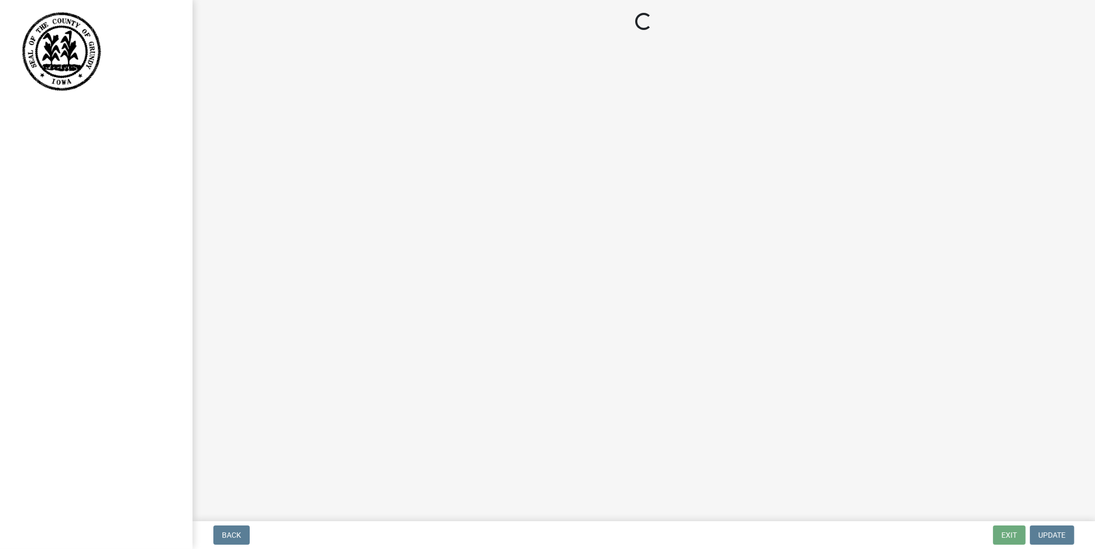
select select "IA"
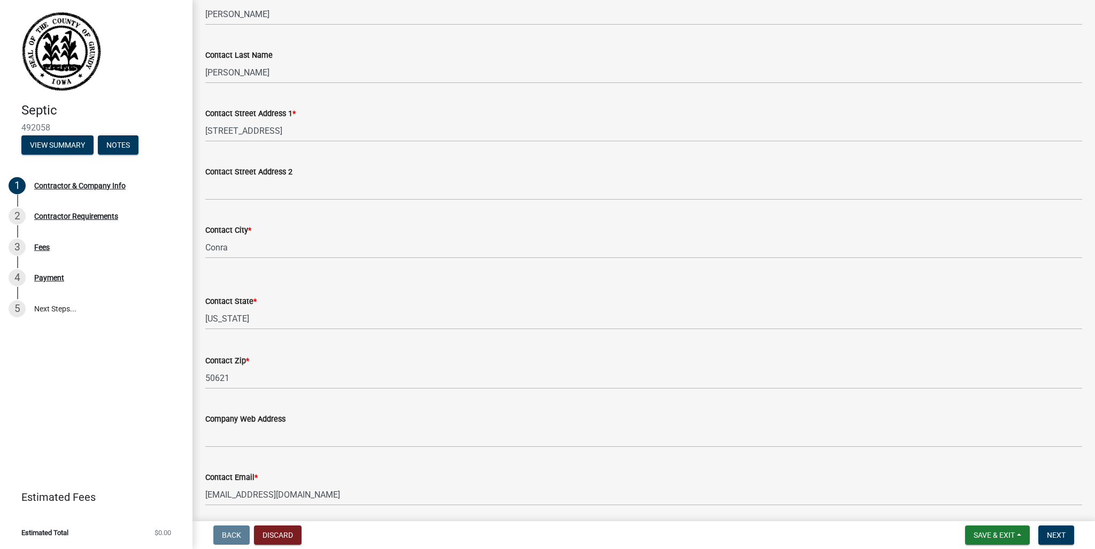
scroll to position [41, 0]
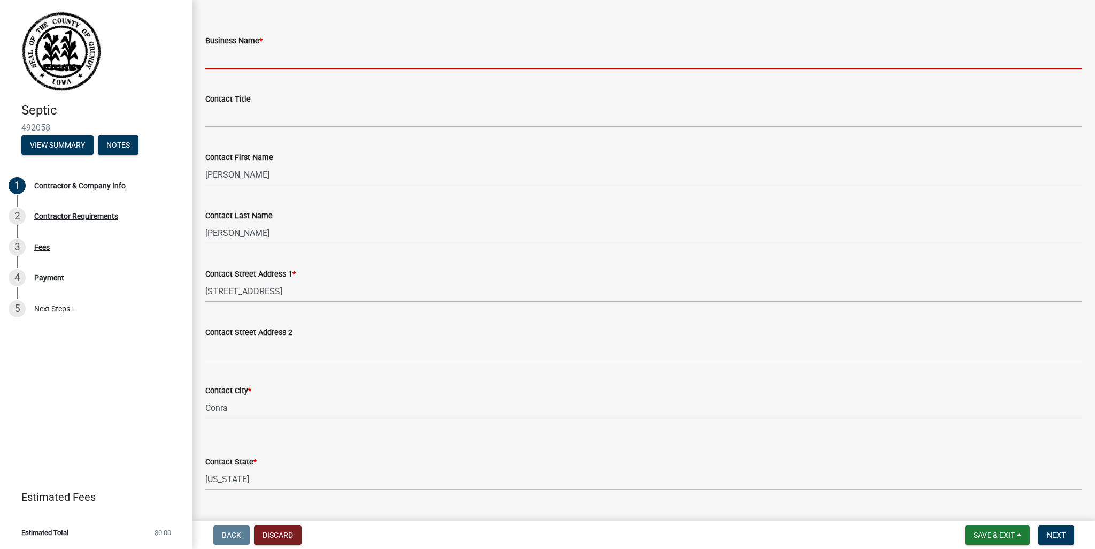
click at [264, 59] on input "Business Name *" at bounding box center [643, 58] width 877 height 22
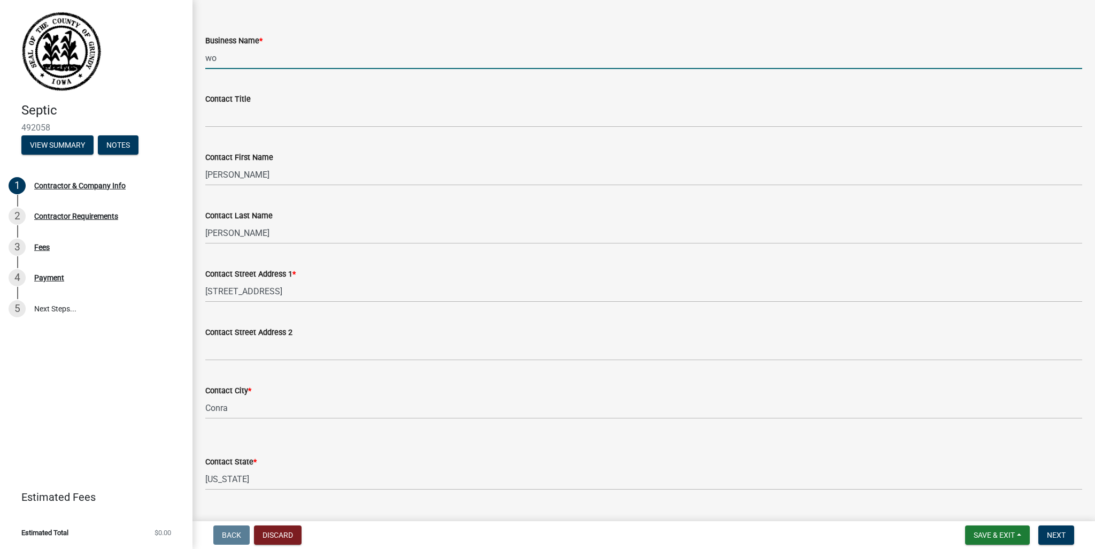
type input "w"
type input "Woosley Construction"
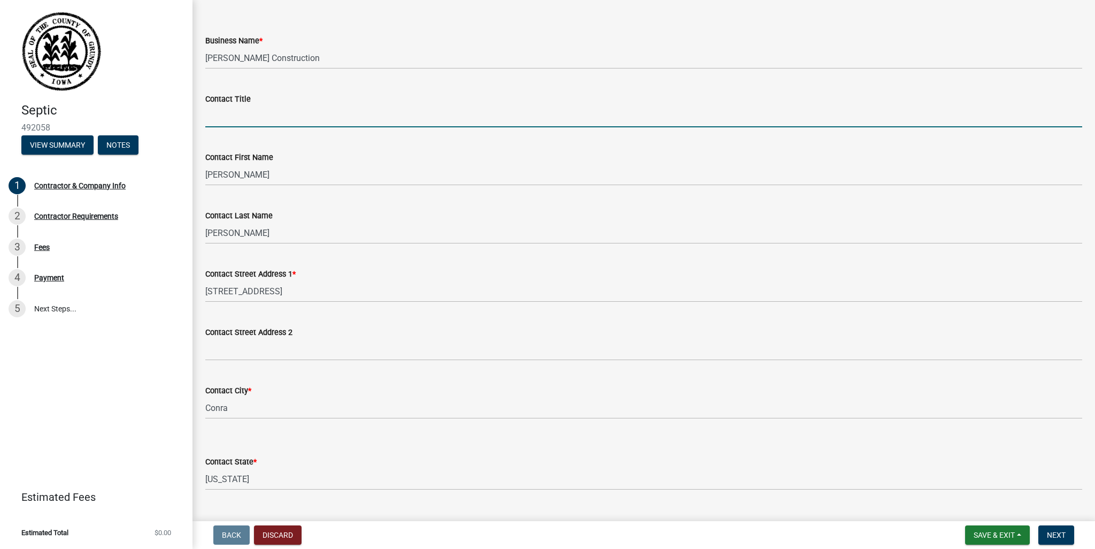
click at [241, 122] on input "Contact Title" at bounding box center [643, 116] width 877 height 22
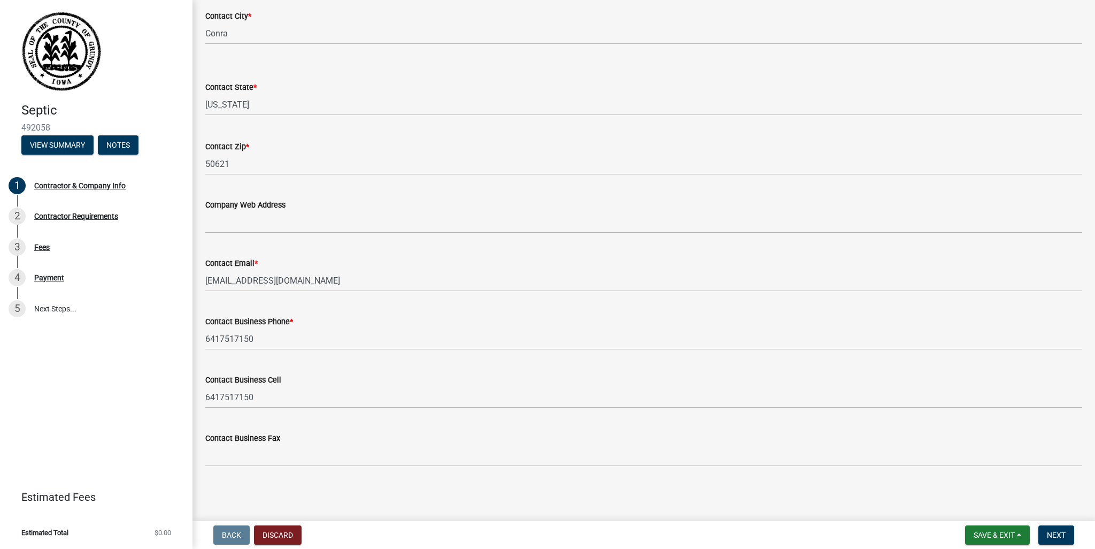
scroll to position [415, 0]
click at [1057, 535] on span "Next" at bounding box center [1056, 534] width 19 height 9
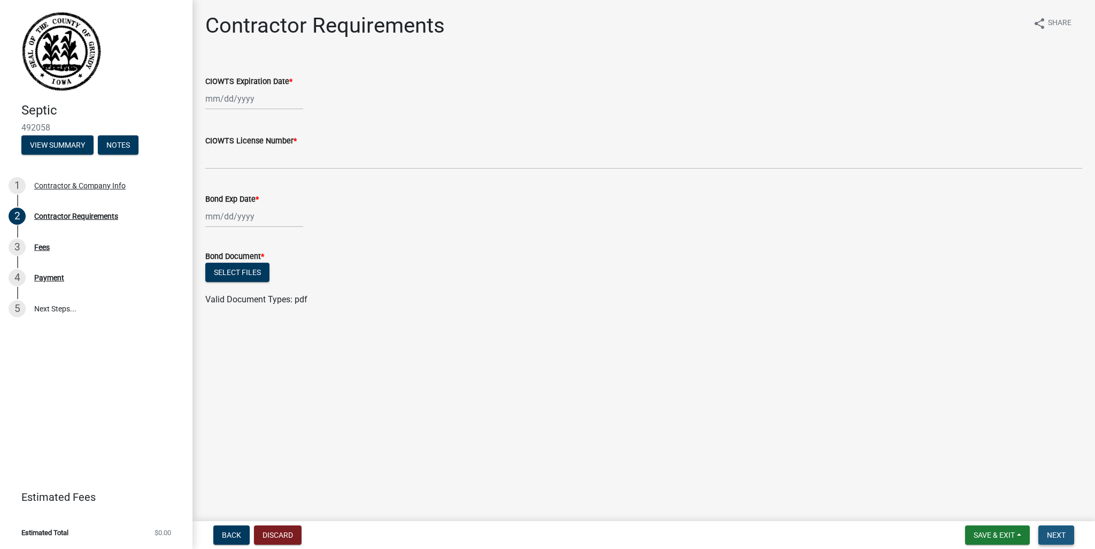
click at [1060, 533] on span "Next" at bounding box center [1056, 534] width 19 height 9
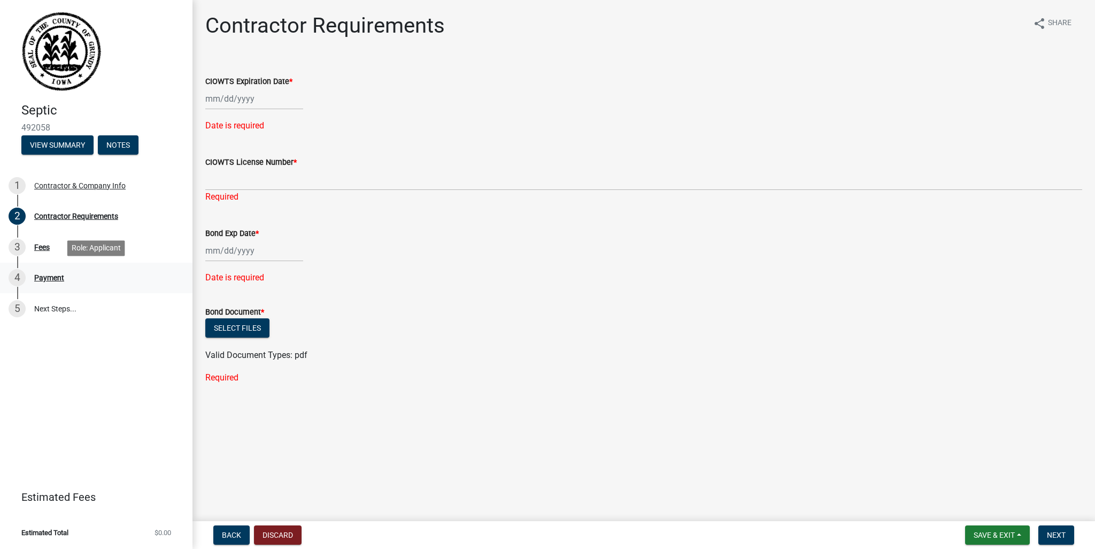
click at [56, 277] on div "Payment" at bounding box center [49, 277] width 30 height 7
click at [130, 146] on button "Notes" at bounding box center [118, 144] width 41 height 19
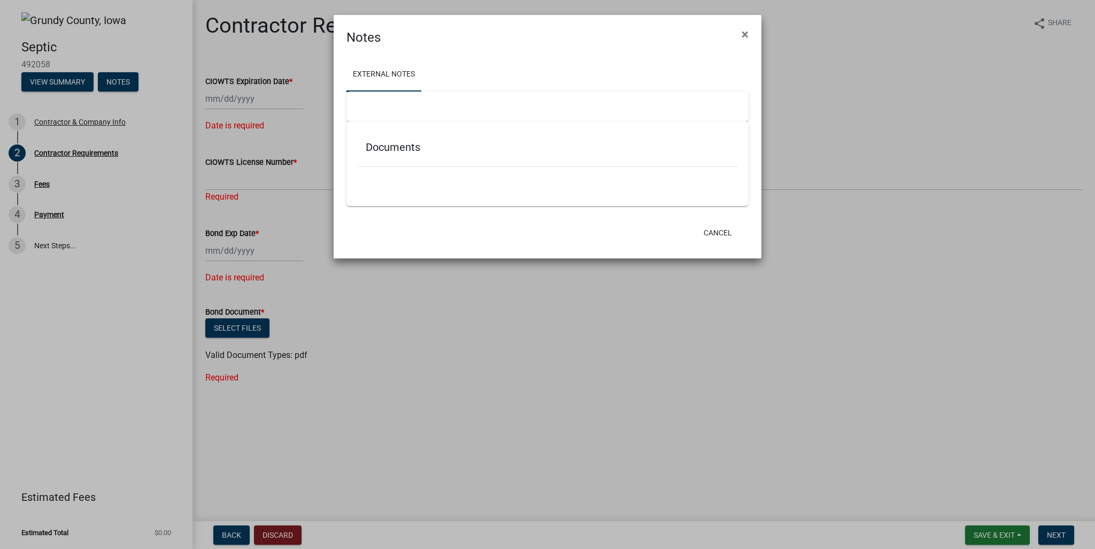
click at [60, 76] on ngb-modal-window "Notes × External Notes Documents Cancel" at bounding box center [547, 274] width 1095 height 549
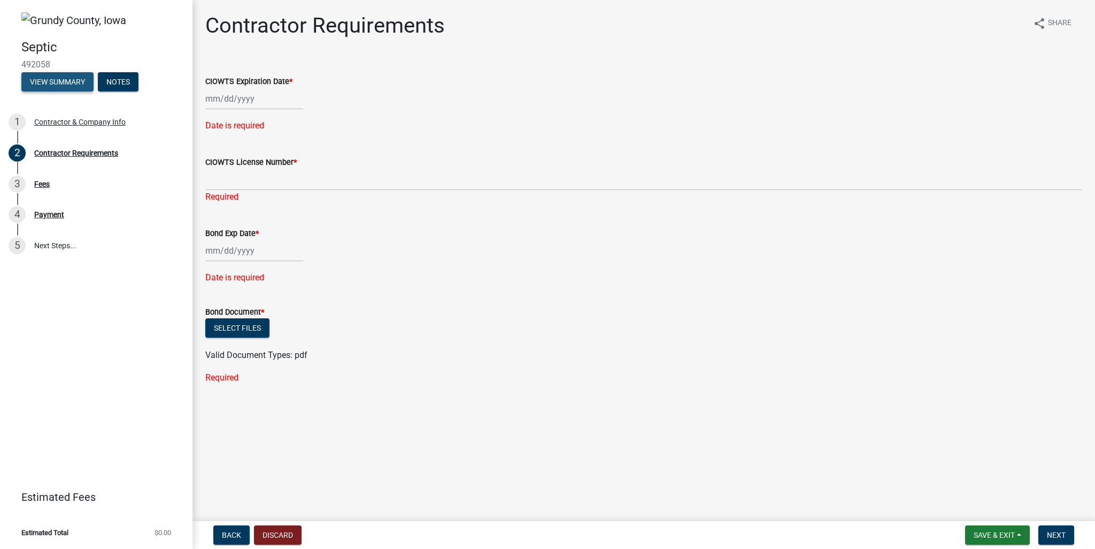
click at [44, 90] on button "View Summary" at bounding box center [57, 81] width 72 height 19
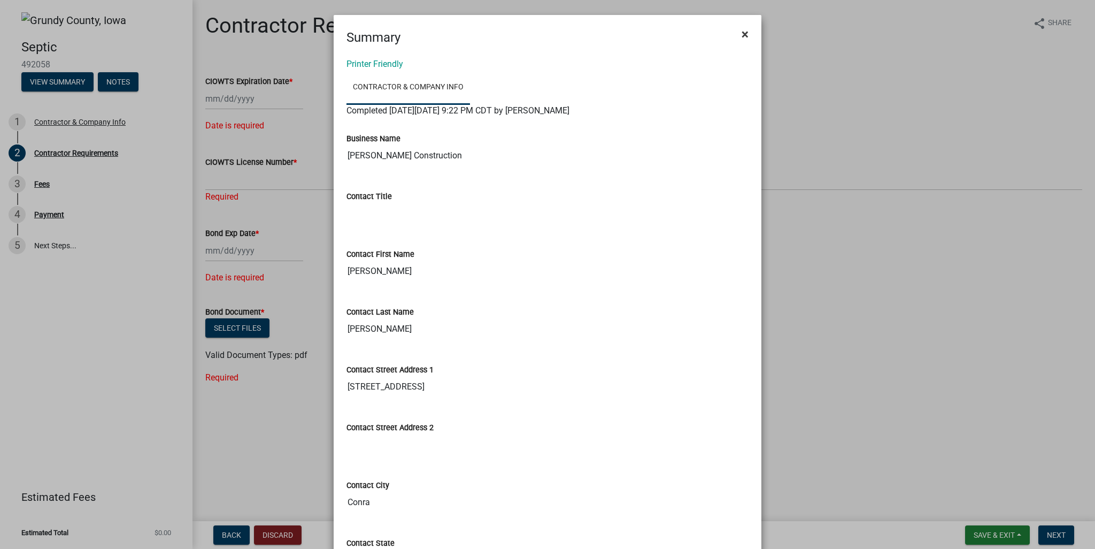
click at [742, 37] on span "×" at bounding box center [745, 34] width 7 height 15
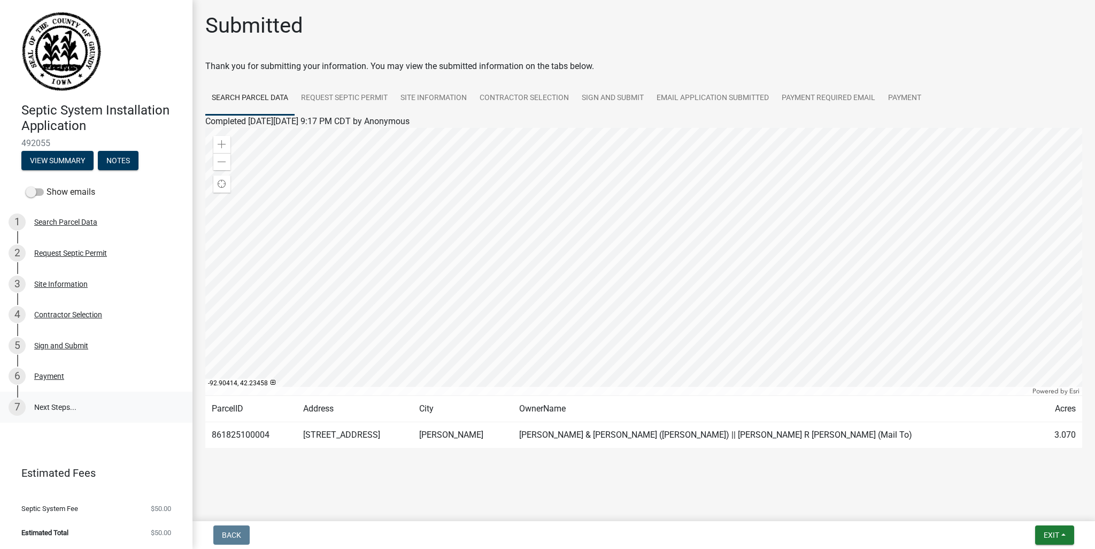
click at [45, 406] on link "7 Next Steps..." at bounding box center [96, 406] width 192 height 31
click at [36, 408] on link "7 Next Steps..." at bounding box center [96, 406] width 192 height 31
click at [19, 408] on div "7" at bounding box center [17, 406] width 17 height 17
click at [911, 99] on link "Payment" at bounding box center [905, 98] width 46 height 34
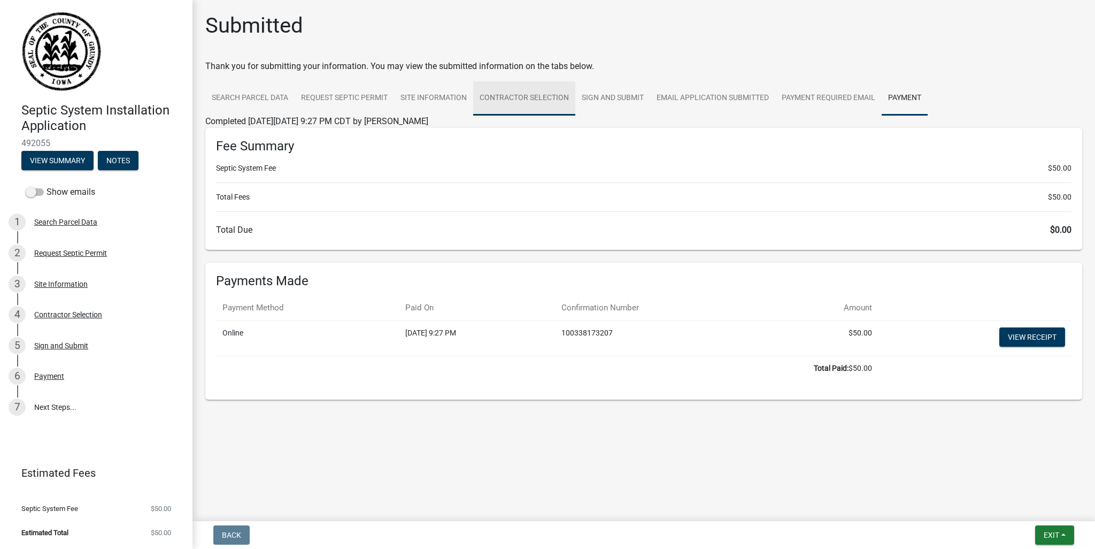
click at [521, 102] on link "Contractor Selection" at bounding box center [524, 98] width 102 height 34
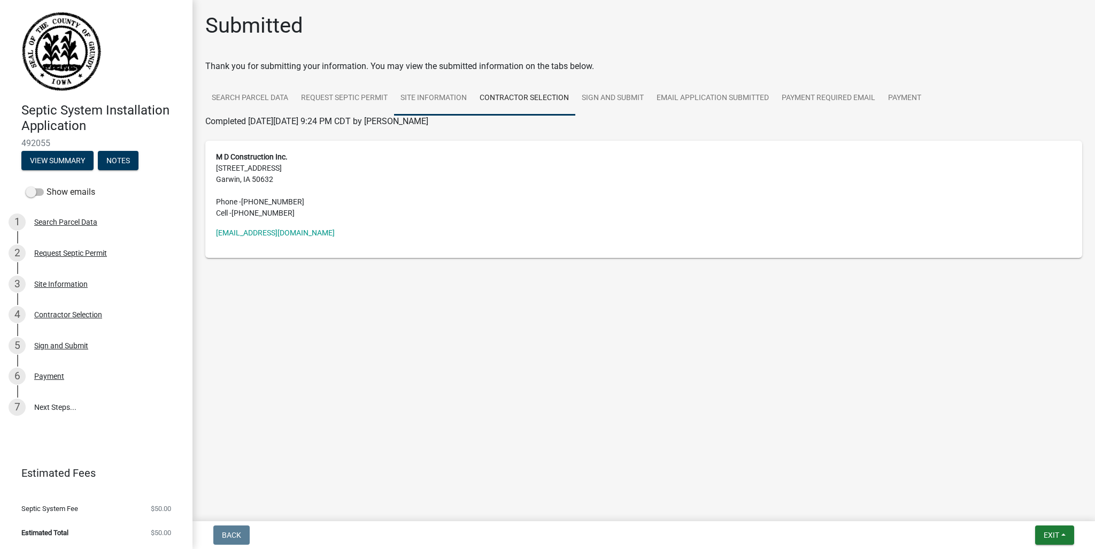
click at [433, 94] on link "Site Information" at bounding box center [433, 98] width 79 height 34
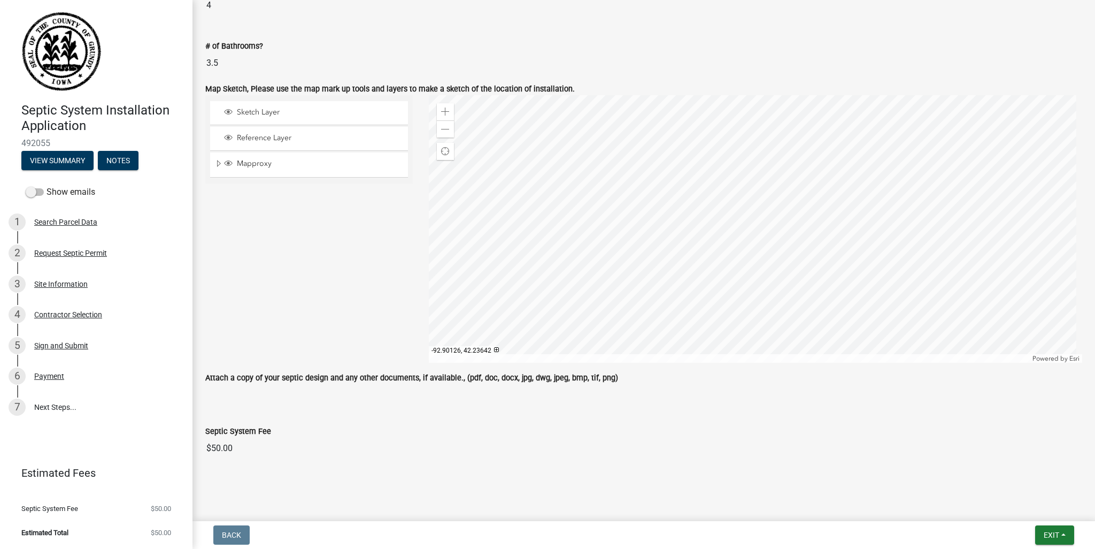
scroll to position [281, 0]
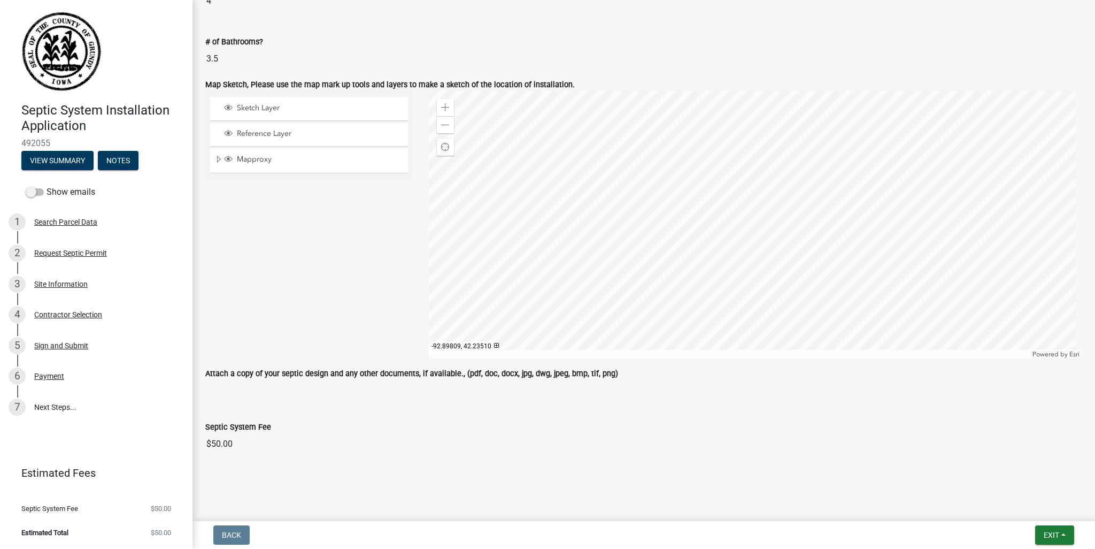
click at [774, 223] on div at bounding box center [756, 224] width 654 height 267
click at [775, 238] on div at bounding box center [756, 224] width 654 height 267
click at [292, 134] on span "Reference Layer" at bounding box center [319, 134] width 170 height 10
click at [269, 159] on span "Mapproxy" at bounding box center [319, 160] width 170 height 10
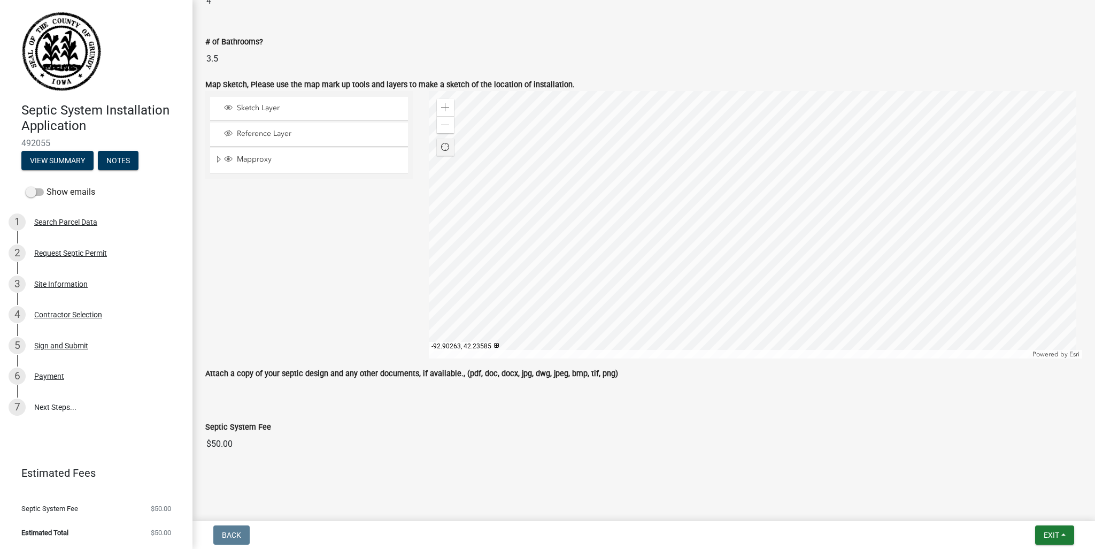
click at [445, 149] on span "Find my location" at bounding box center [445, 147] width 9 height 9
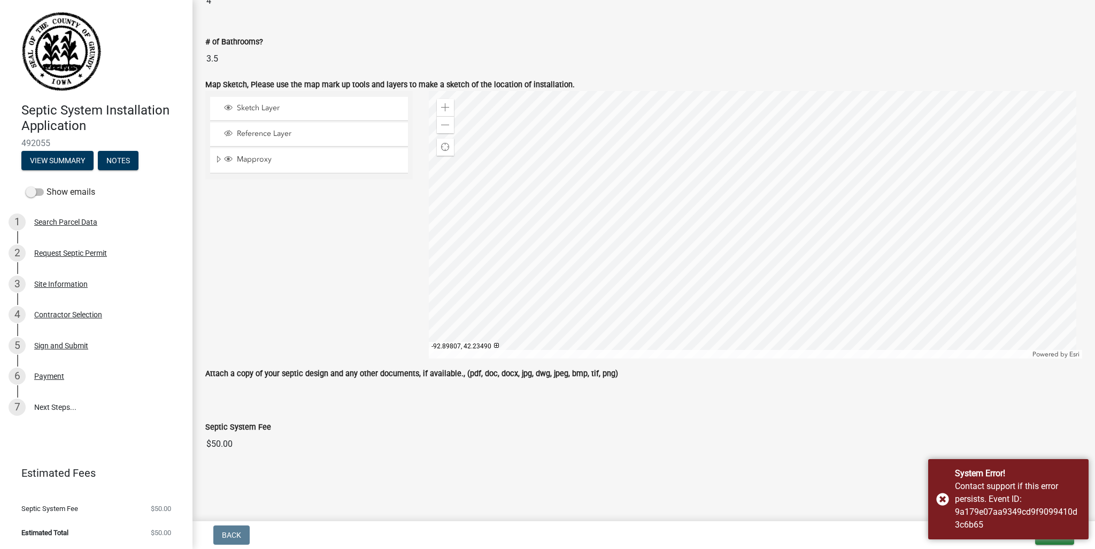
click at [776, 244] on div at bounding box center [756, 224] width 654 height 267
click at [63, 413] on link "7 Next Steps..." at bounding box center [96, 406] width 192 height 31
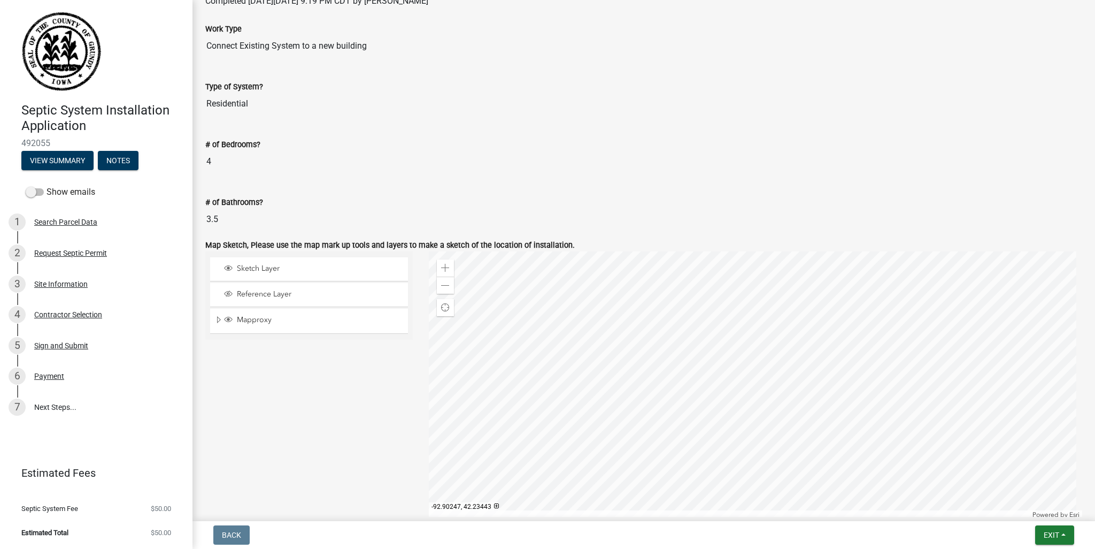
scroll to position [0, 0]
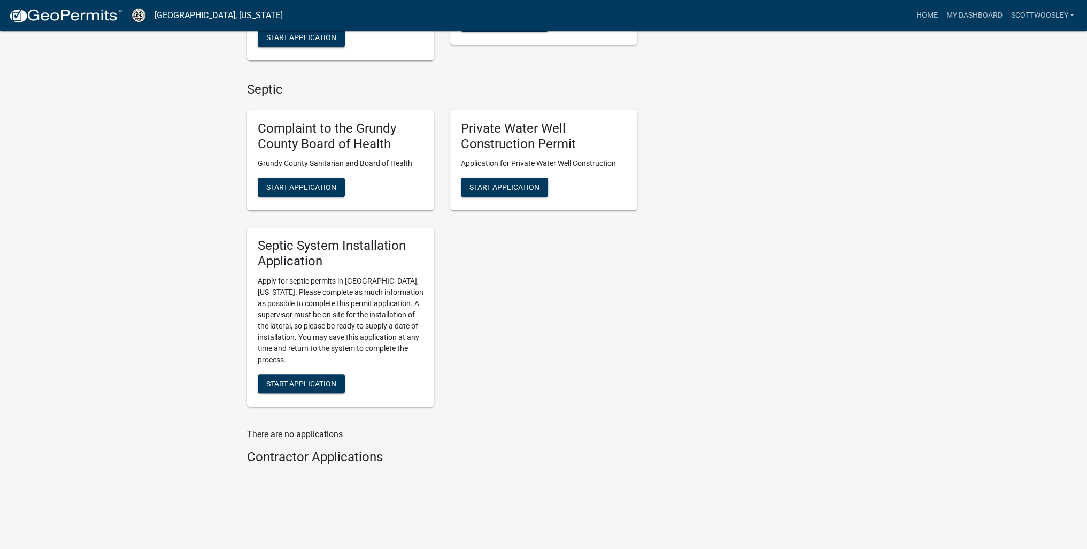
scroll to position [549, 0]
